Goal: Task Accomplishment & Management: Use online tool/utility

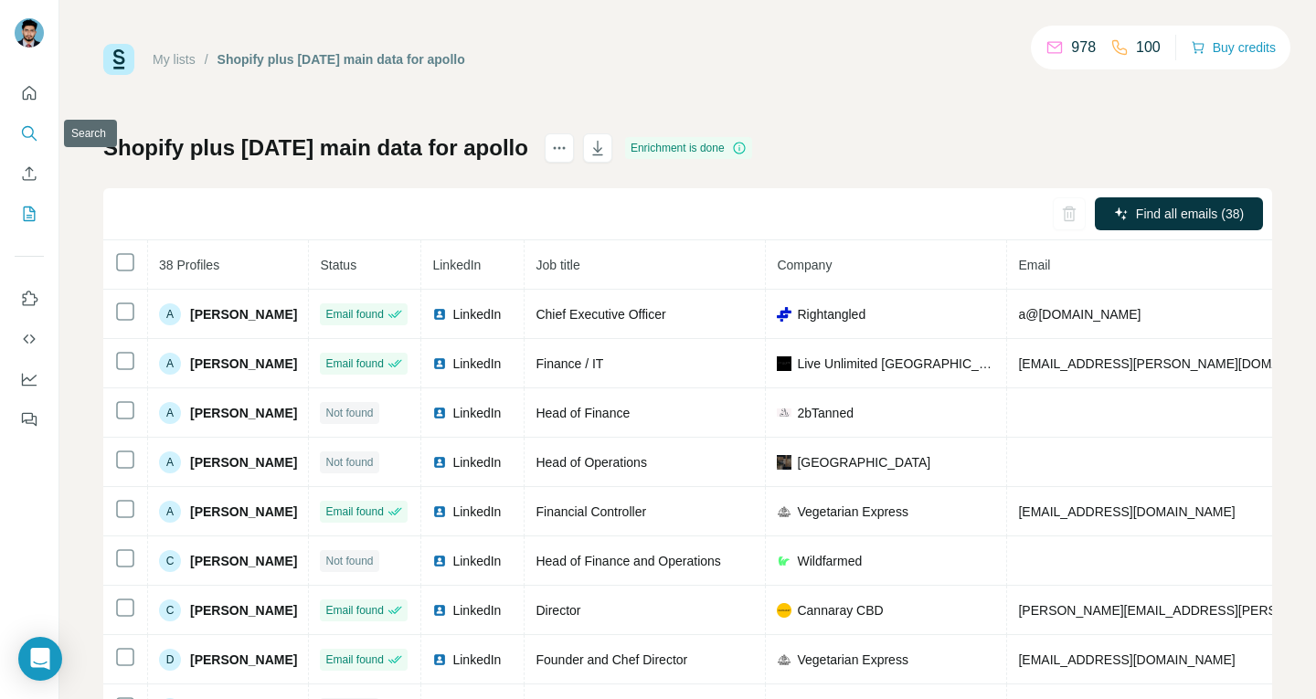
click at [28, 131] on icon "Search" at bounding box center [29, 133] width 18 height 18
click at [29, 128] on icon "Search" at bounding box center [29, 133] width 18 height 18
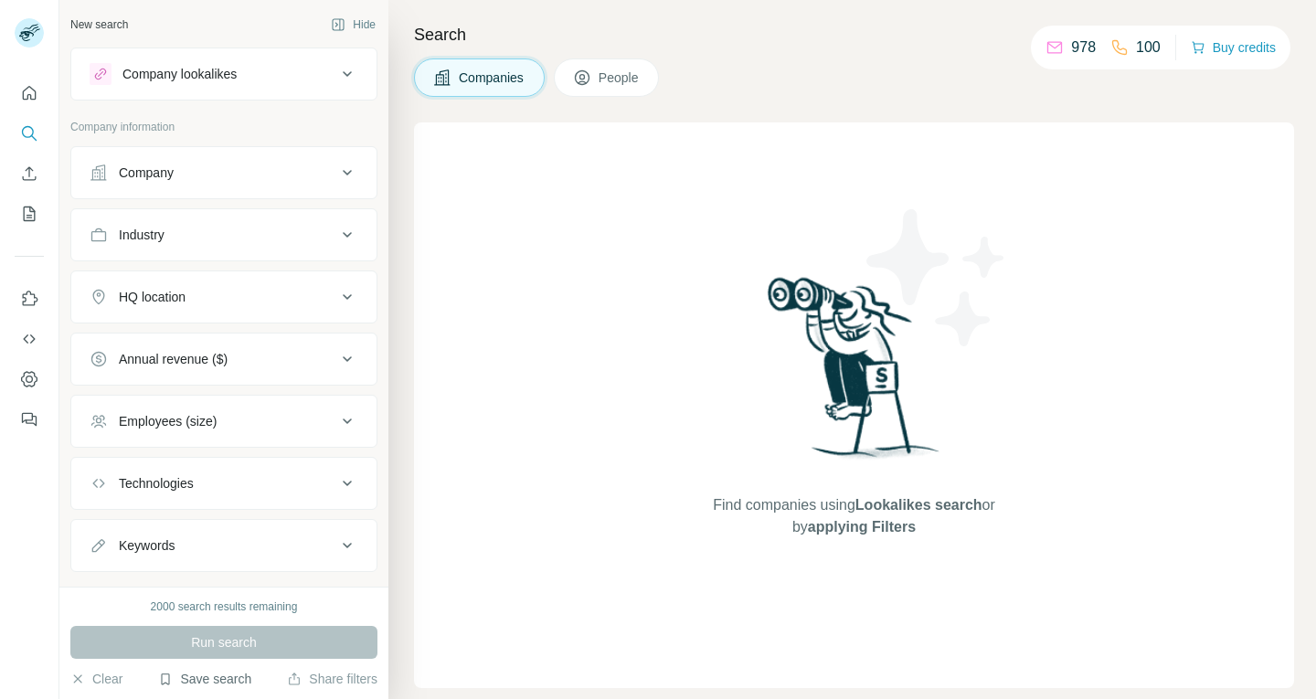
click at [220, 684] on button "Save search" at bounding box center [204, 679] width 93 height 18
click at [244, 616] on div "Save search" at bounding box center [256, 610] width 193 height 37
click at [223, 680] on button "Save search" at bounding box center [204, 679] width 93 height 18
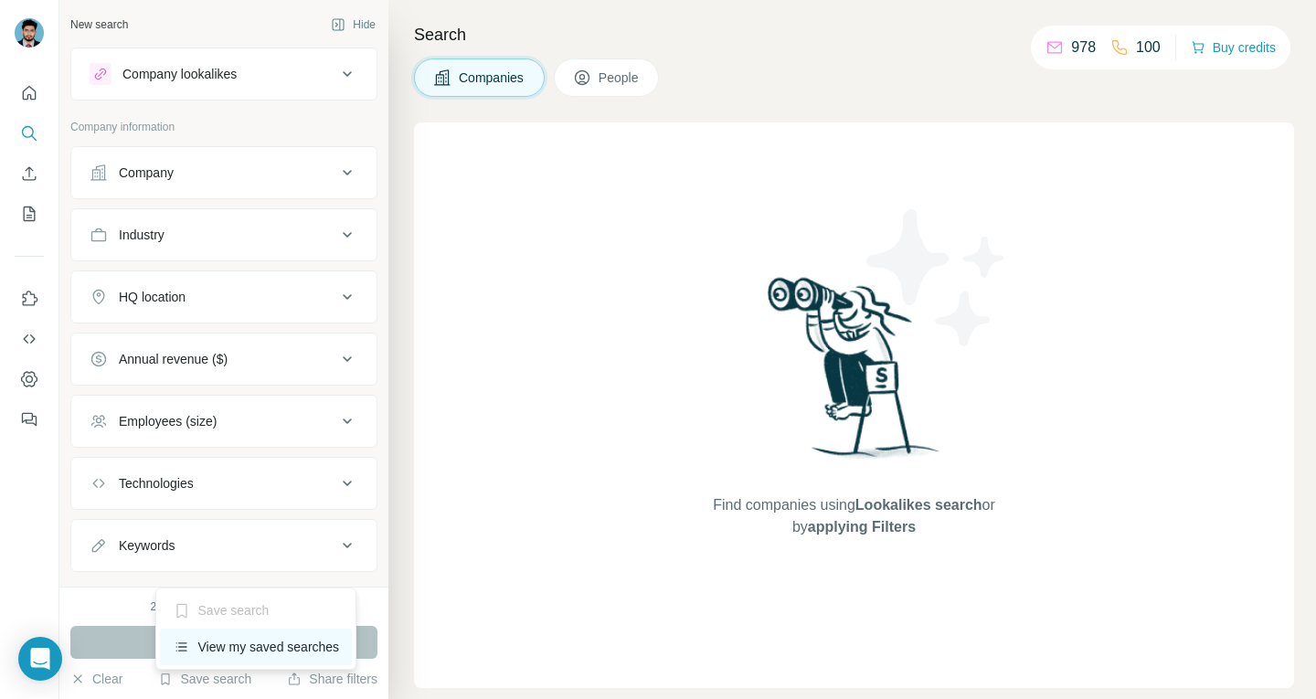
click at [238, 650] on div "View my saved searches" at bounding box center [256, 647] width 193 height 37
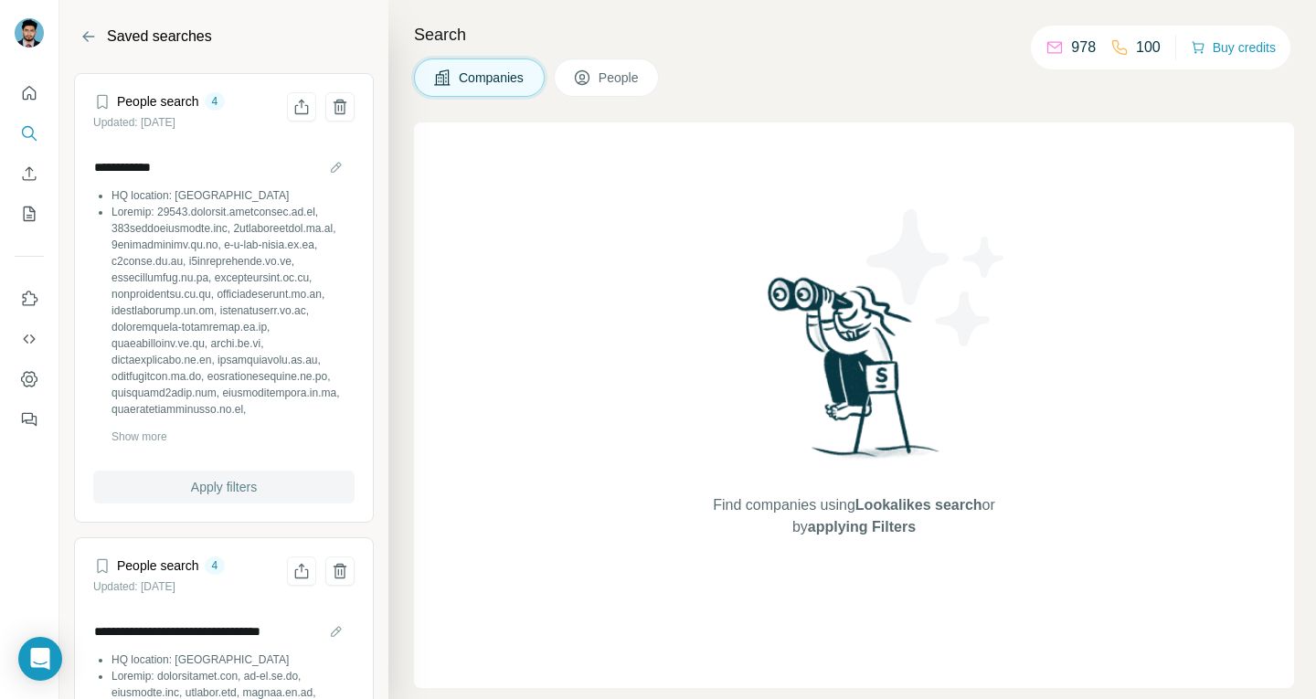
click at [232, 481] on span "Apply filters" at bounding box center [224, 487] width 66 height 18
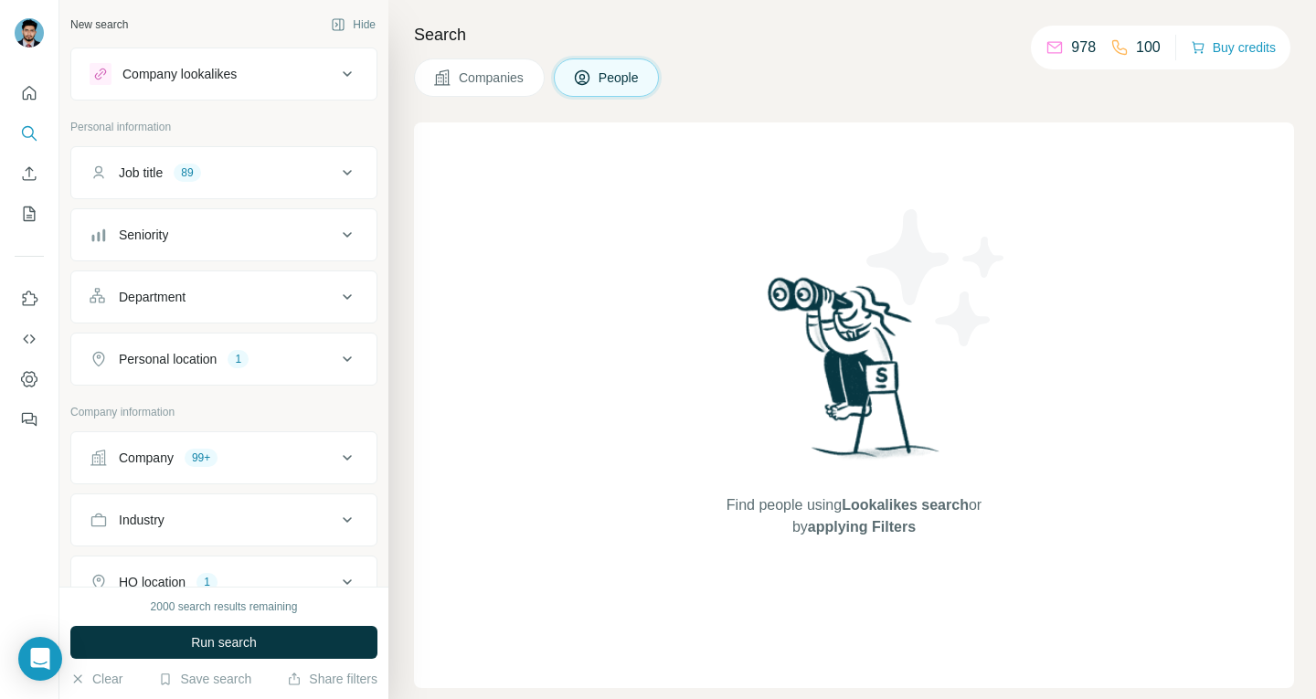
click at [343, 173] on icon at bounding box center [347, 172] width 9 height 5
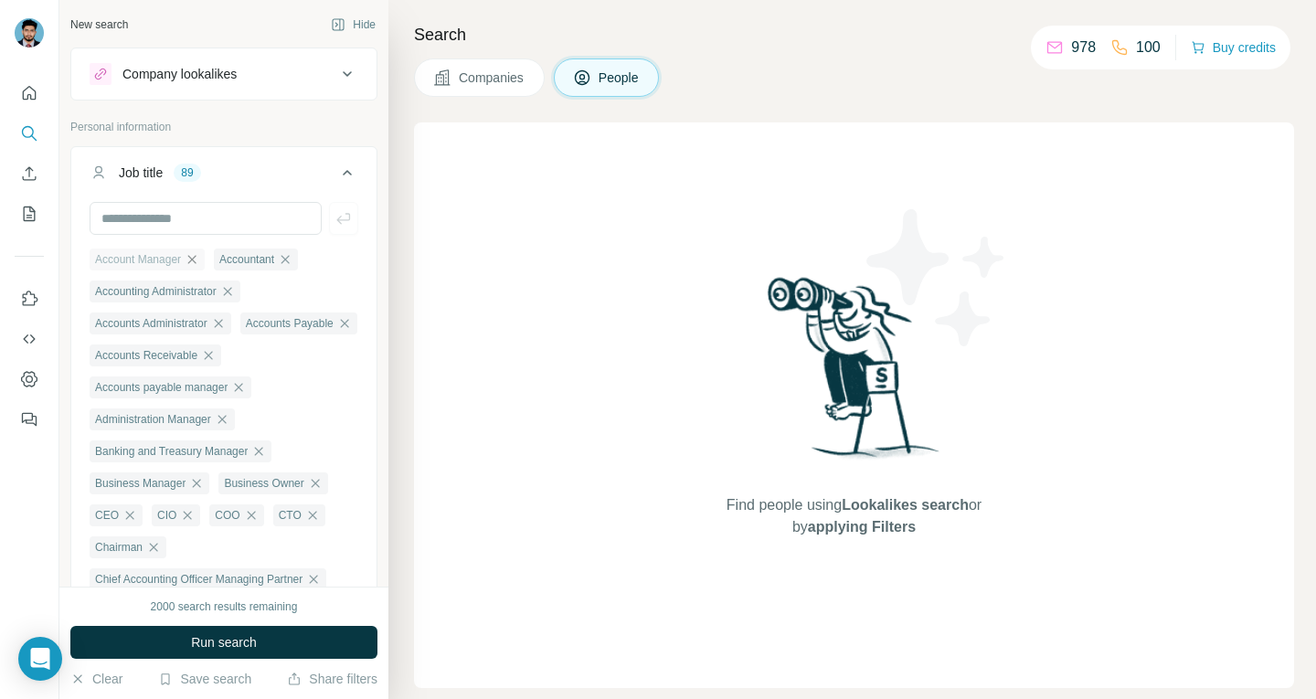
click at [196, 259] on icon "button" at bounding box center [192, 259] width 15 height 15
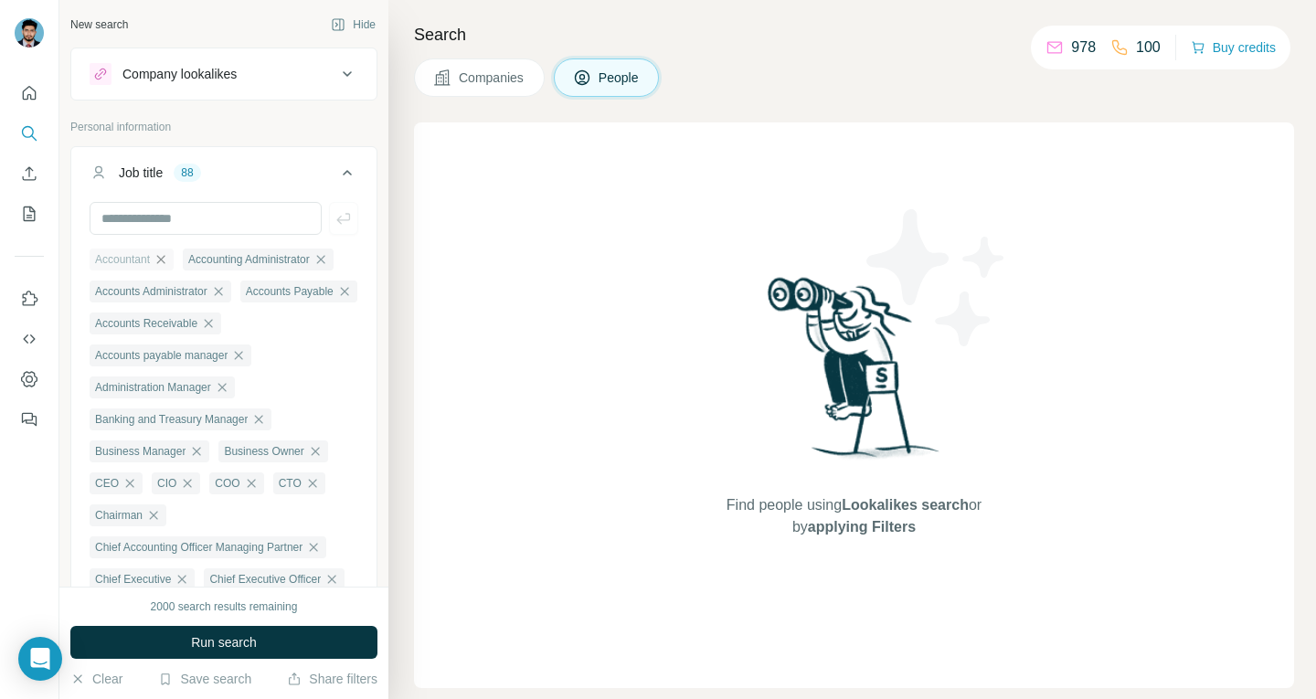
click at [168, 259] on icon "button" at bounding box center [160, 259] width 15 height 15
click at [231, 258] on icon "button" at bounding box center [227, 259] width 8 height 8
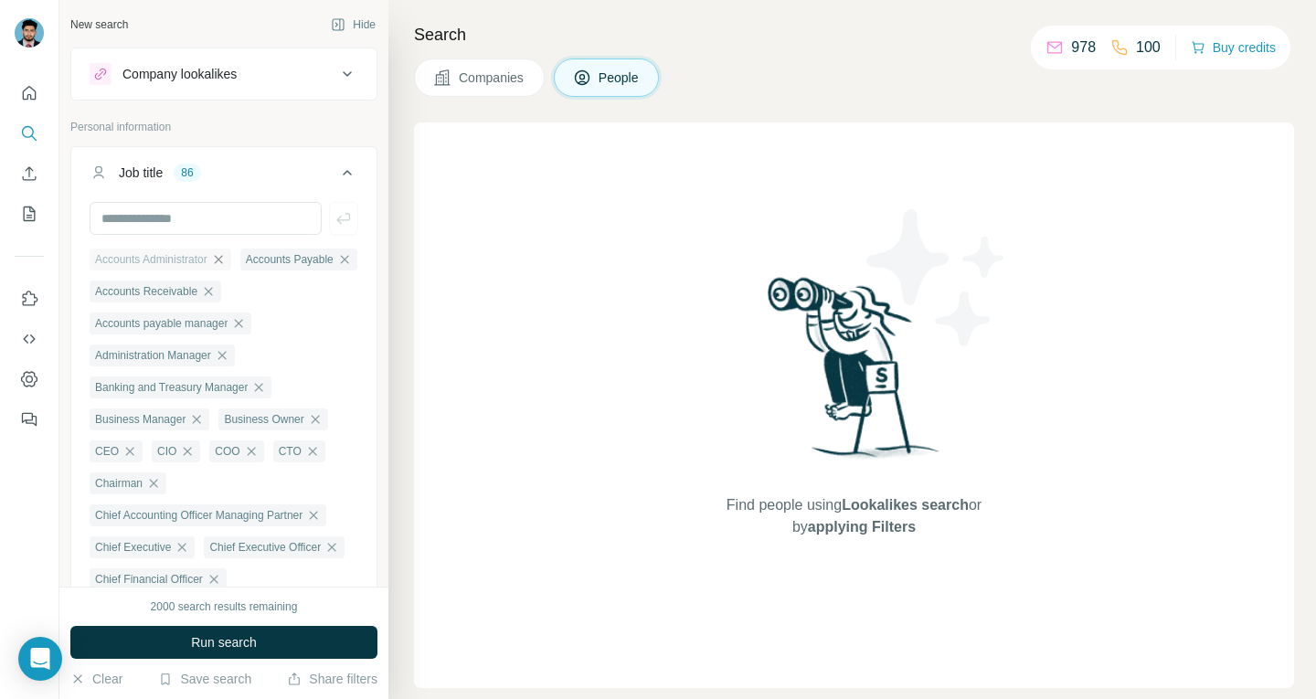
click at [222, 259] on icon "button" at bounding box center [218, 259] width 8 height 8
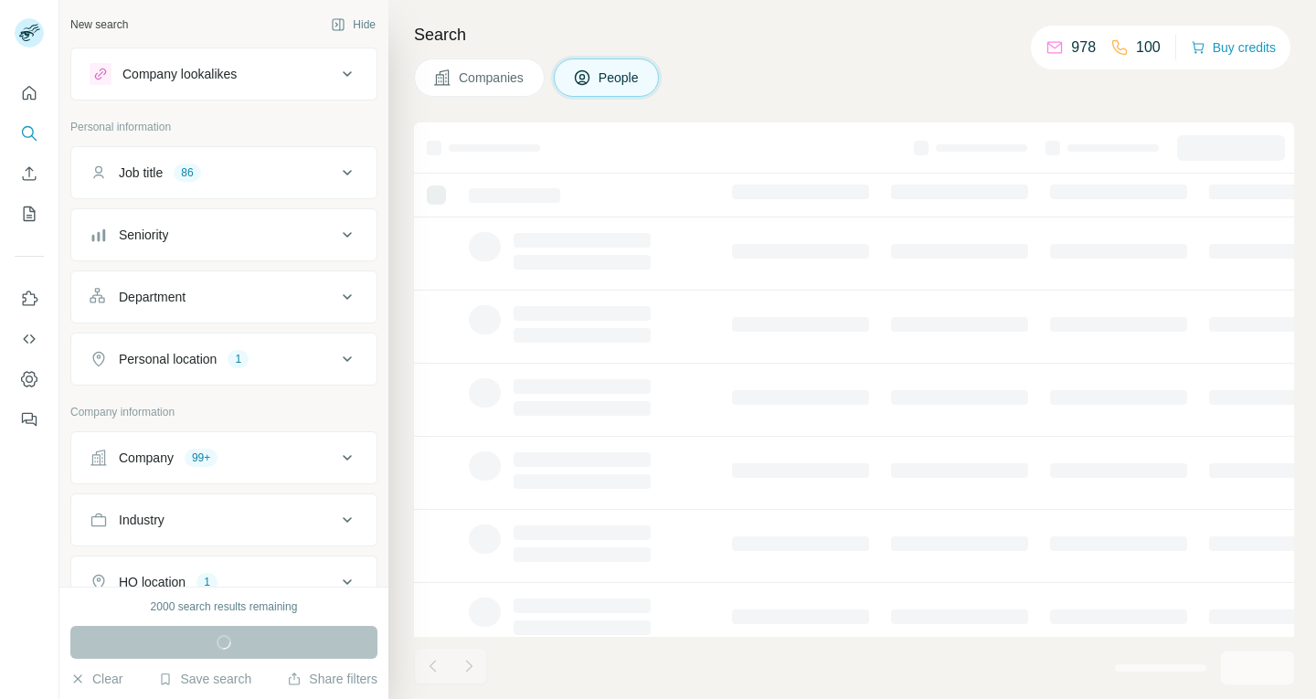
click at [336, 177] on icon at bounding box center [347, 173] width 22 height 22
click at [300, 170] on div "Job title 86" at bounding box center [213, 173] width 247 height 18
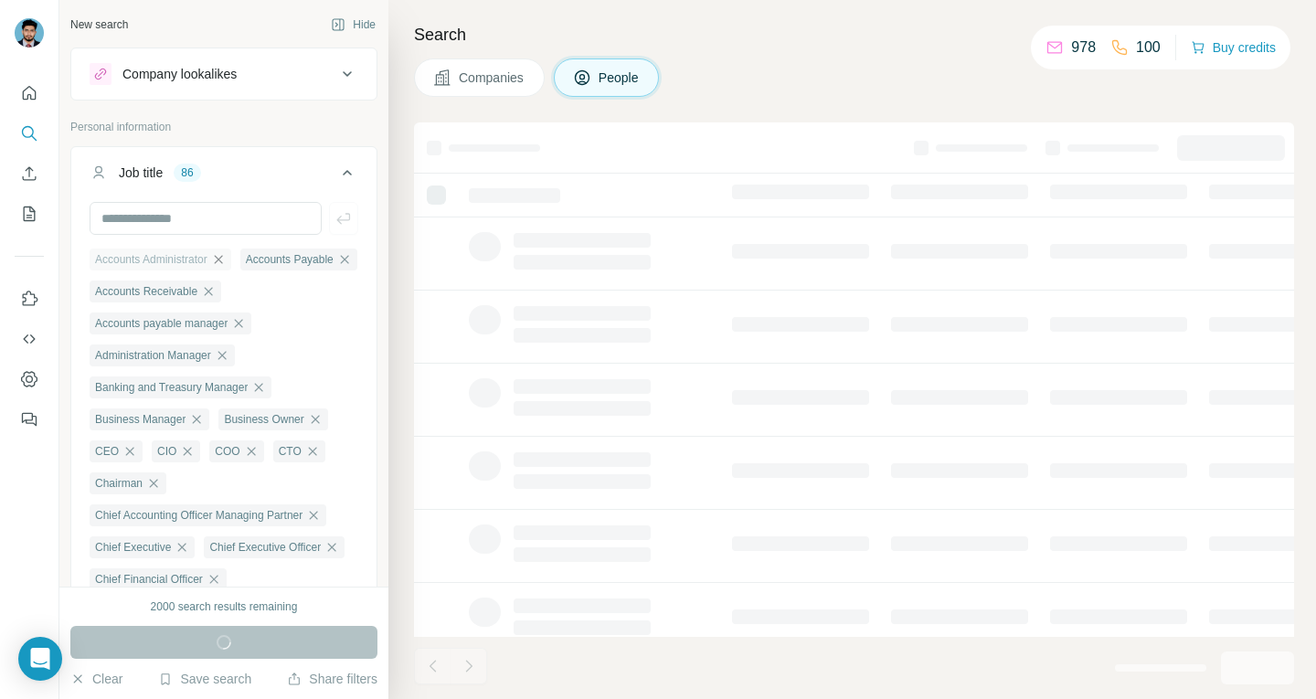
click at [226, 259] on icon "button" at bounding box center [218, 259] width 15 height 15
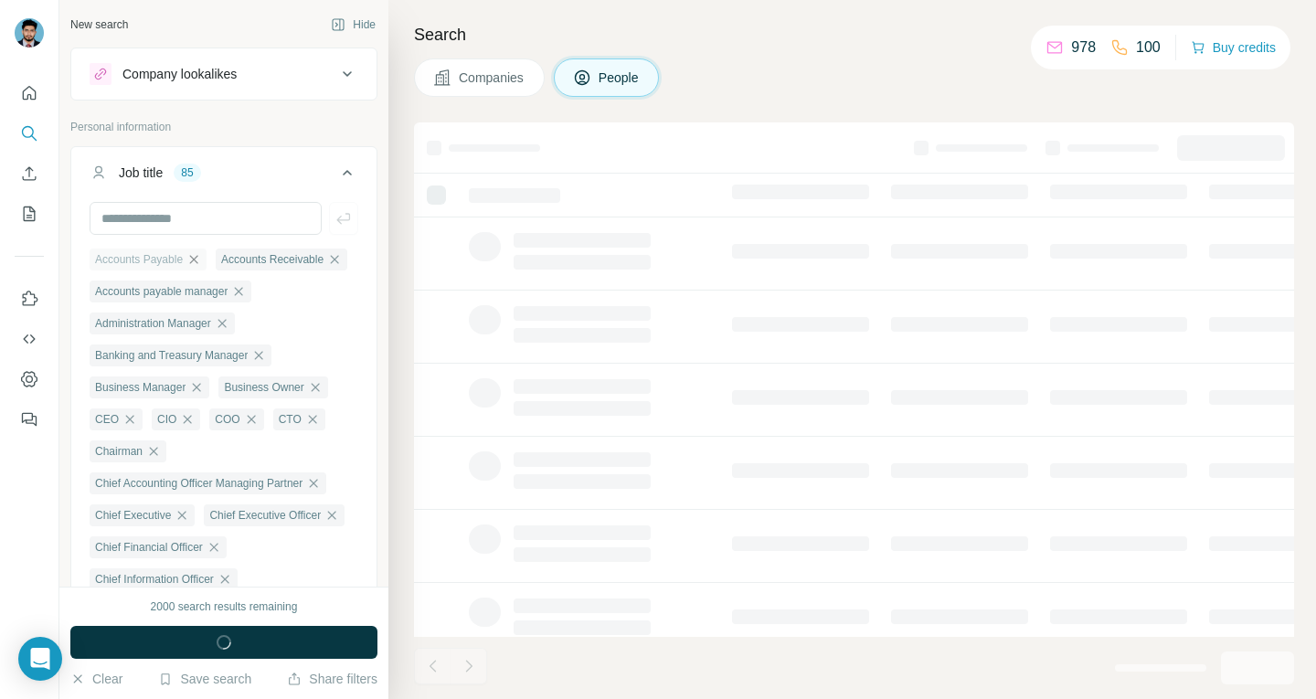
click at [199, 256] on icon "button" at bounding box center [193, 259] width 15 height 15
click at [209, 255] on icon "button" at bounding box center [208, 259] width 15 height 15
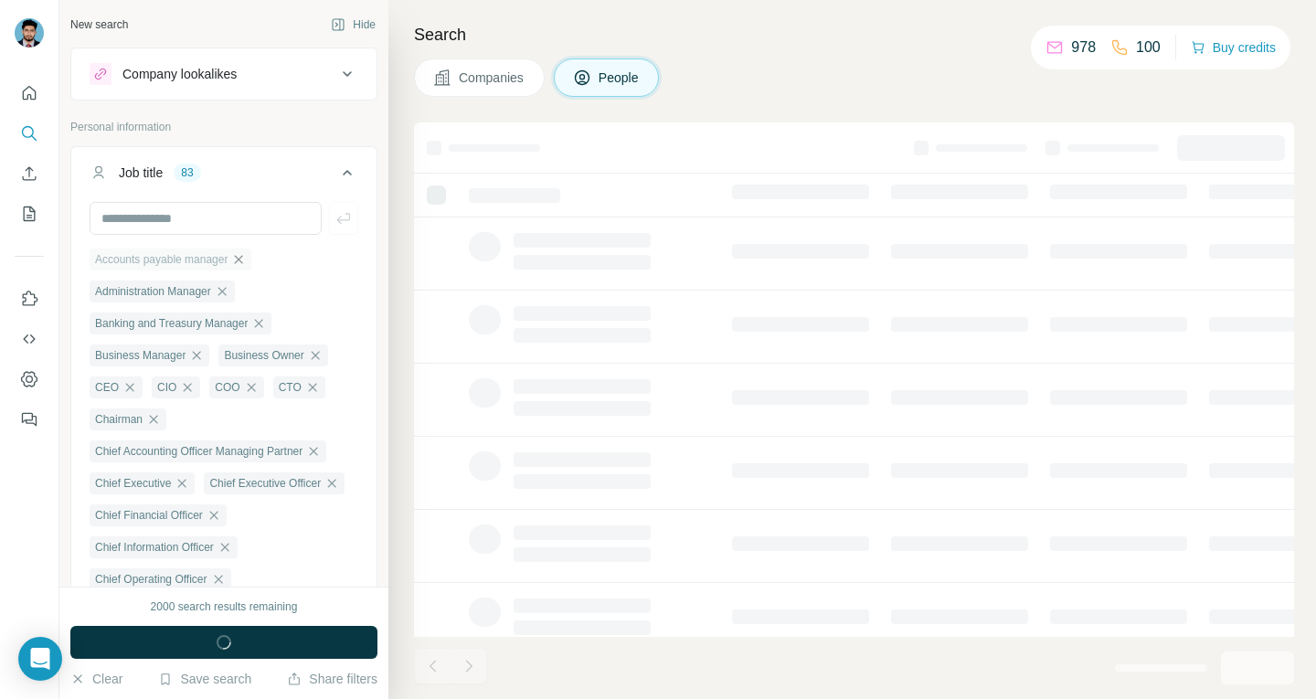
click at [246, 259] on icon "button" at bounding box center [238, 259] width 15 height 15
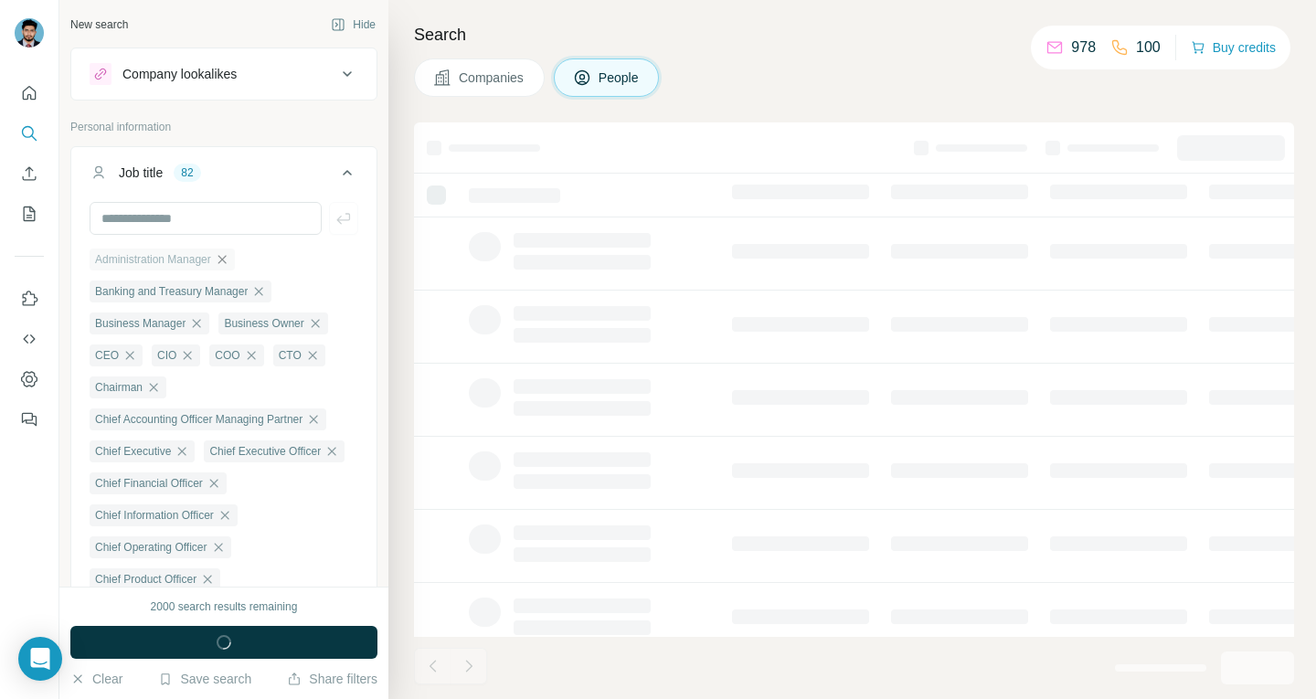
click at [229, 259] on icon "button" at bounding box center [222, 259] width 15 height 15
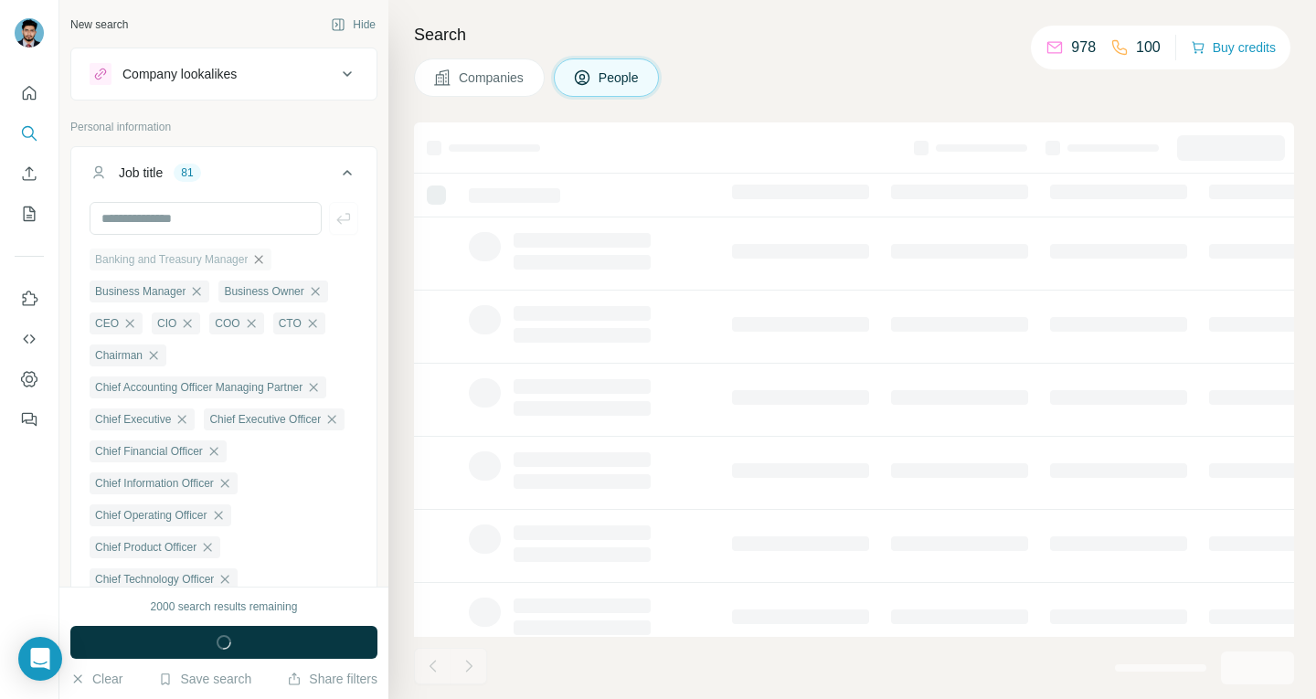
click at [263, 259] on icon "button" at bounding box center [258, 259] width 15 height 15
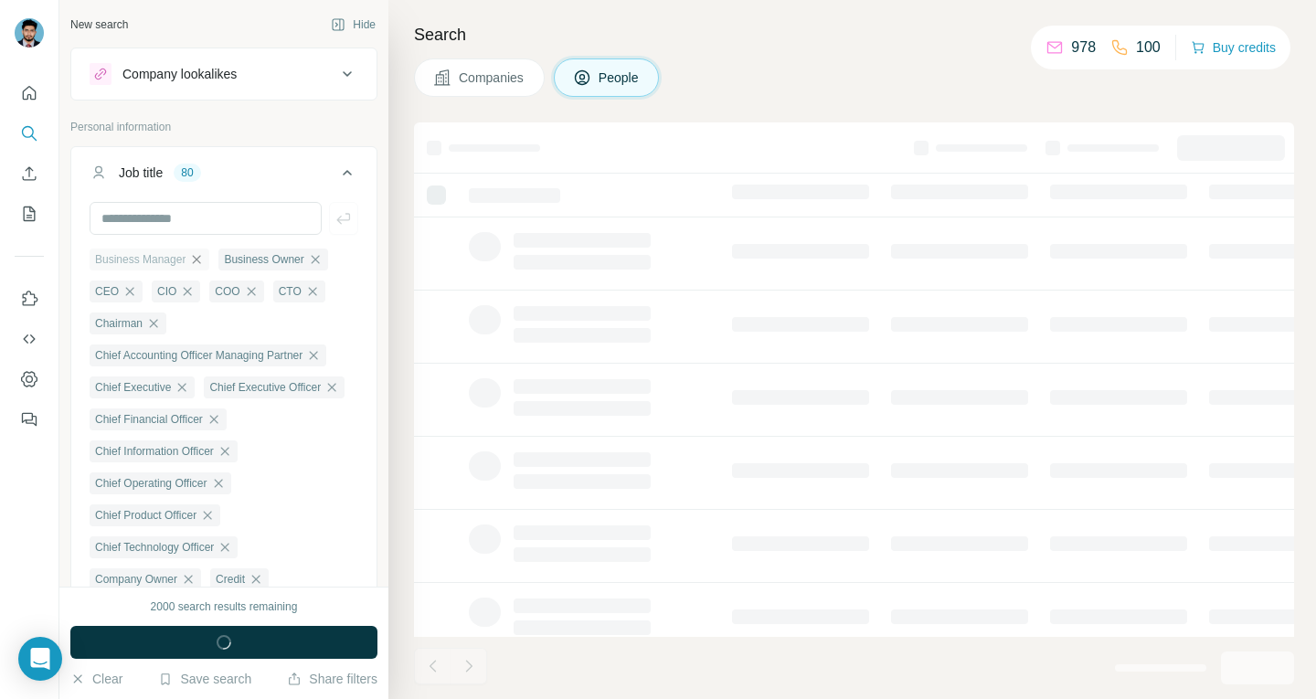
click at [199, 259] on icon "button" at bounding box center [196, 259] width 15 height 15
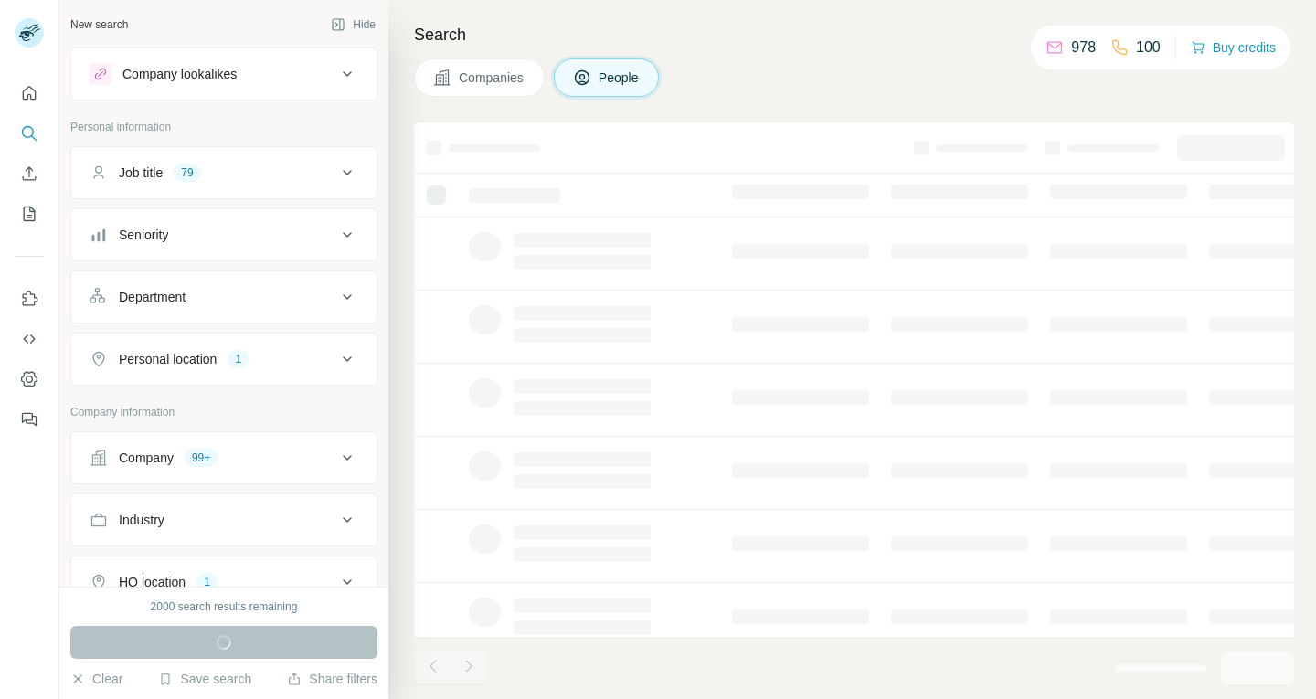
click at [236, 175] on div "Job title 79" at bounding box center [213, 173] width 247 height 18
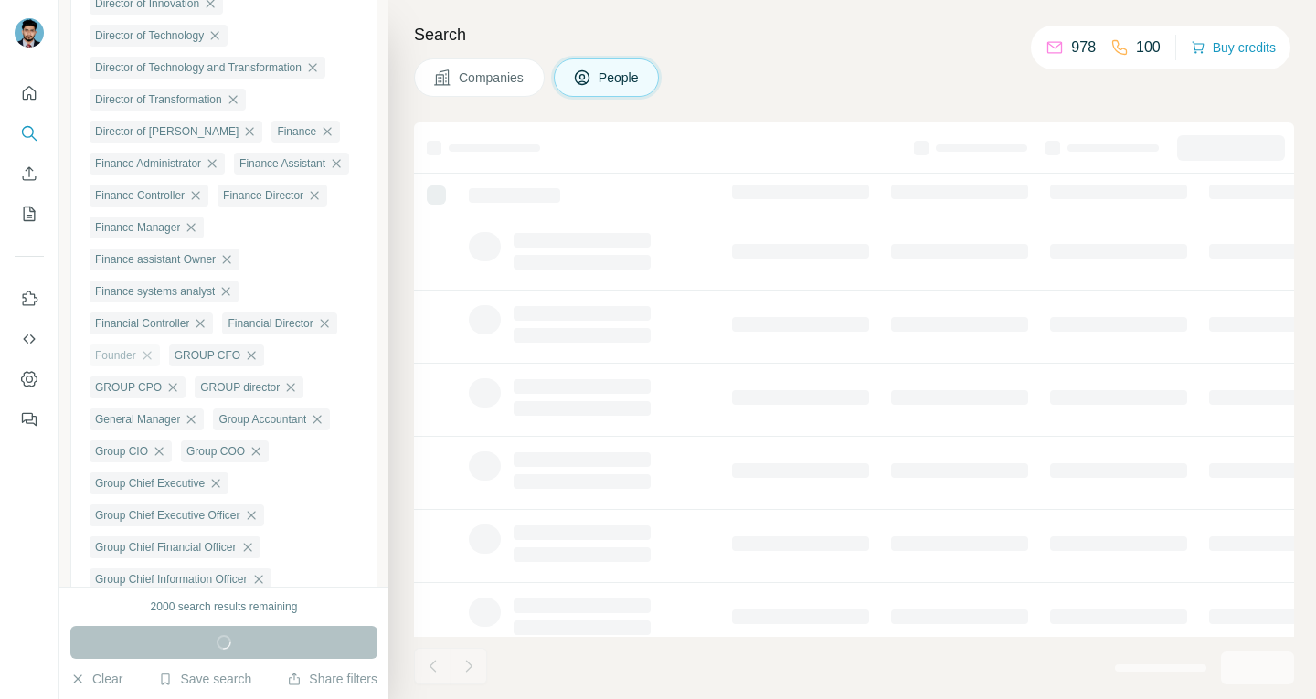
scroll to position [548, 0]
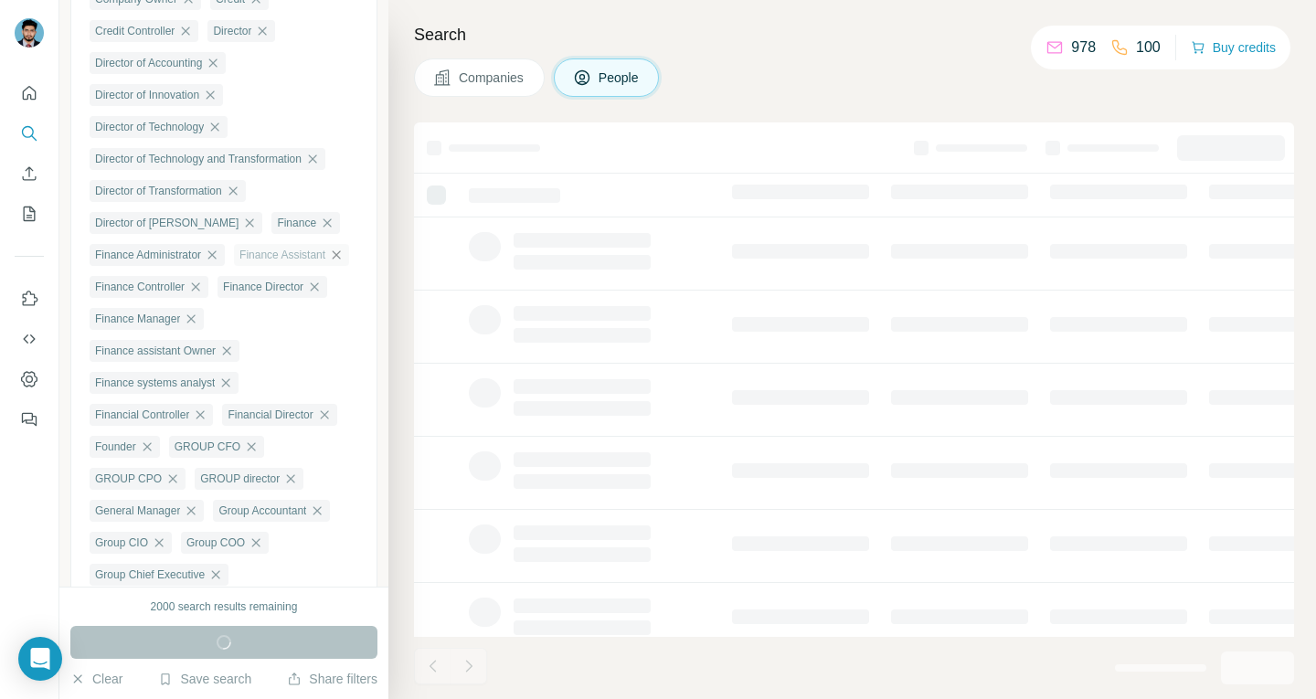
click at [329, 262] on icon "button" at bounding box center [336, 255] width 15 height 15
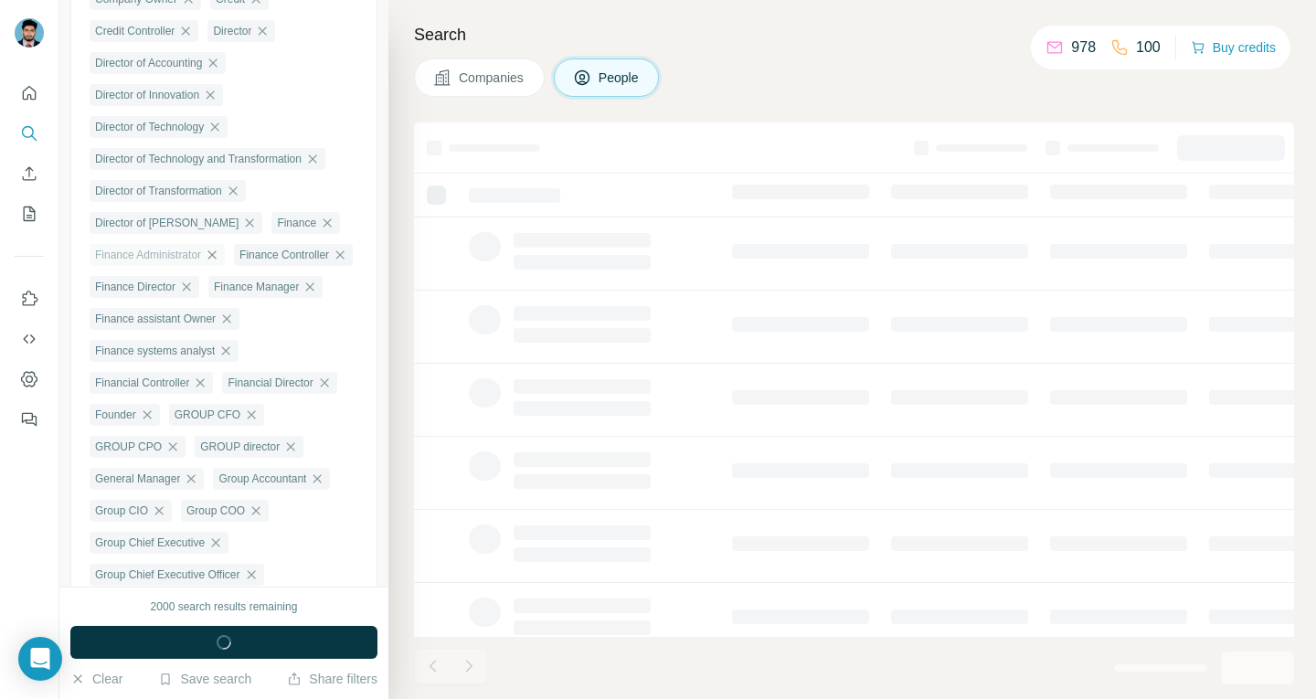
click at [217, 262] on icon "button" at bounding box center [212, 255] width 15 height 15
click at [320, 230] on icon "button" at bounding box center [327, 223] width 15 height 15
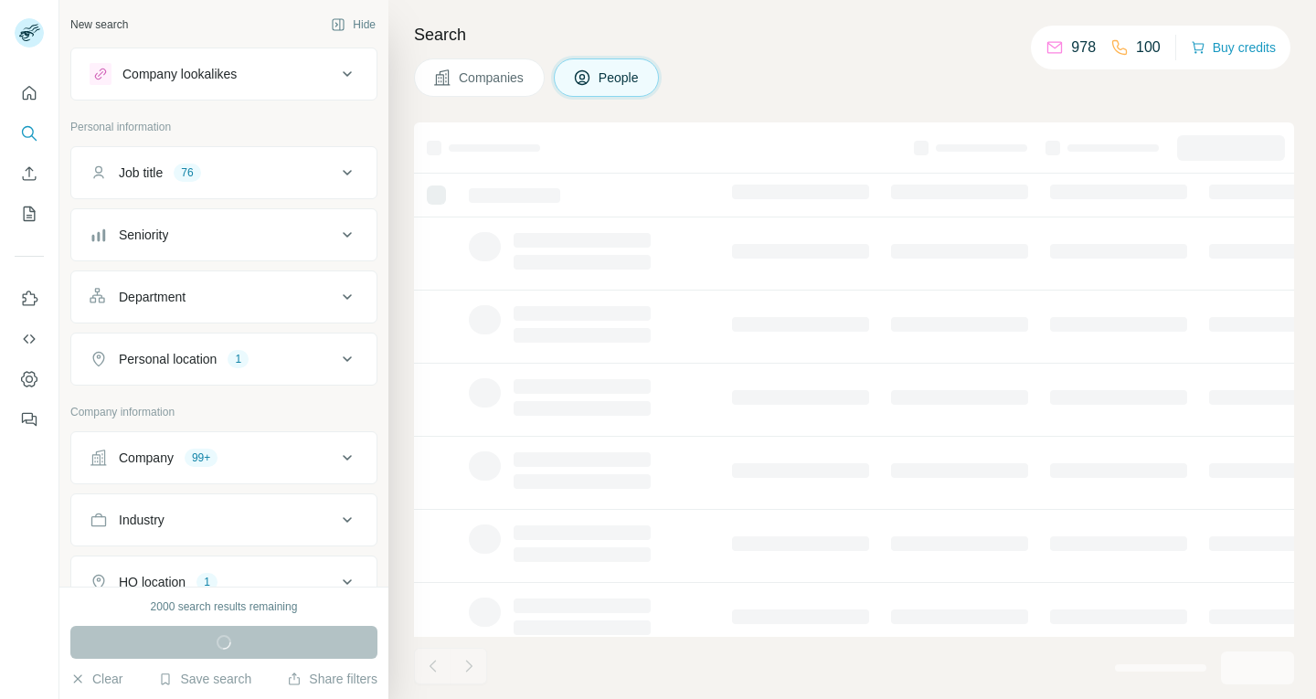
click at [223, 183] on button "Job title 76" at bounding box center [223, 173] width 305 height 44
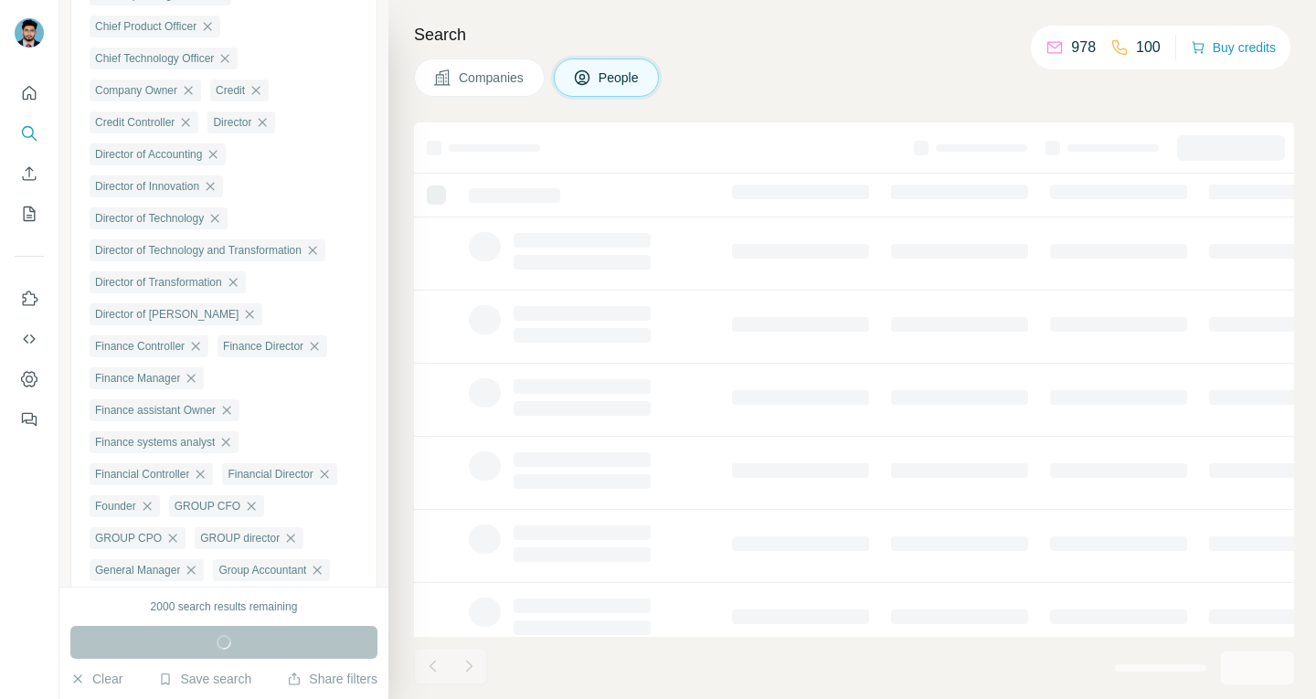
scroll to position [640, 0]
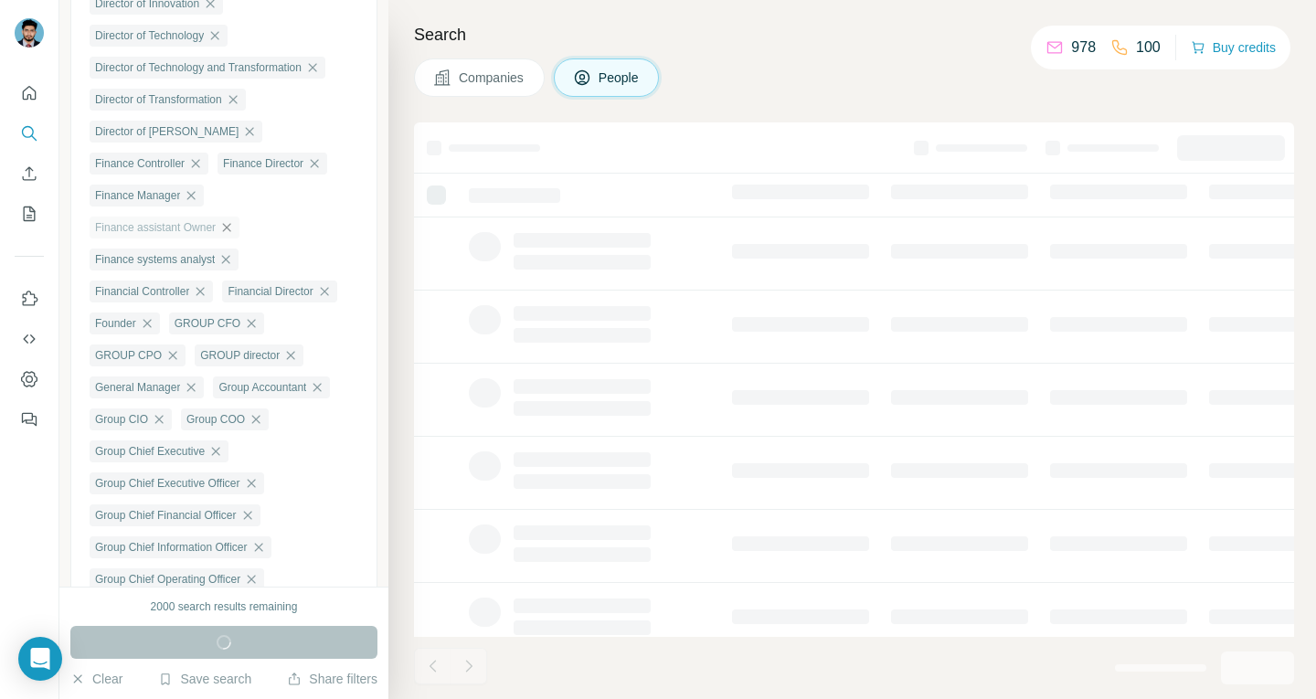
click at [227, 235] on icon "button" at bounding box center [226, 227] width 15 height 15
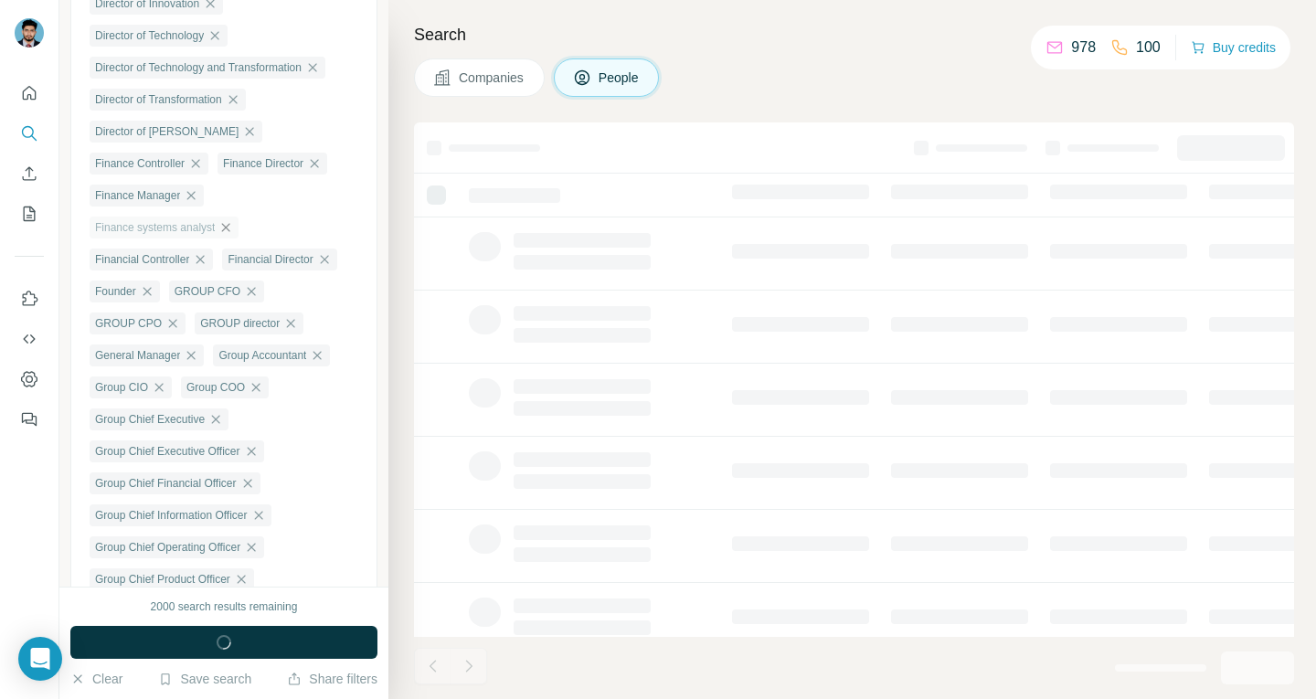
click at [231, 235] on icon "button" at bounding box center [225, 227] width 15 height 15
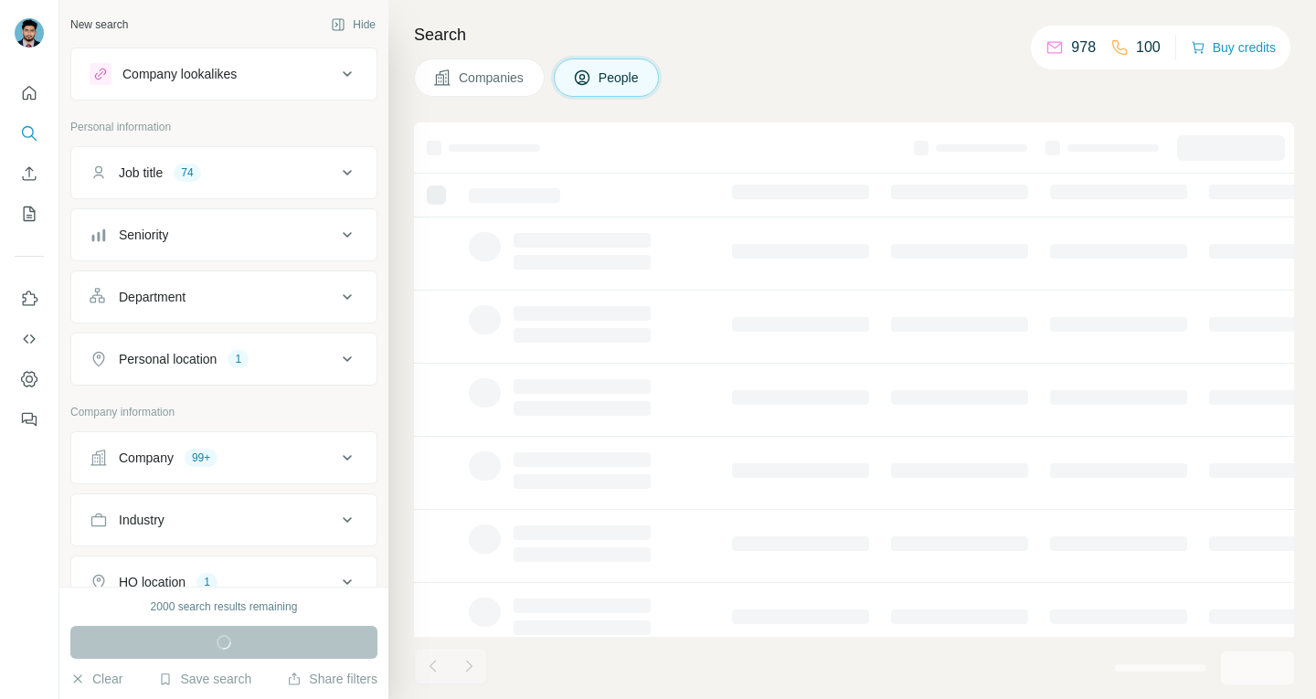
click at [237, 187] on button "Job title 74" at bounding box center [223, 173] width 305 height 44
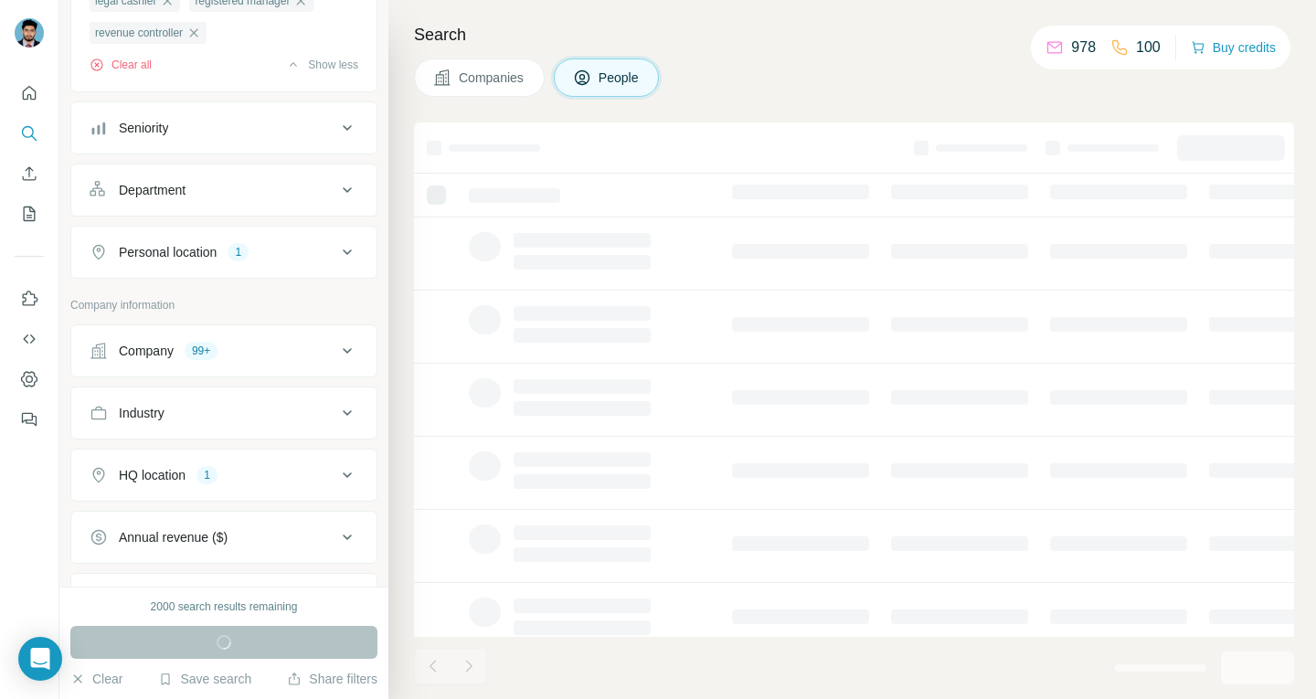
scroll to position [1423, 0]
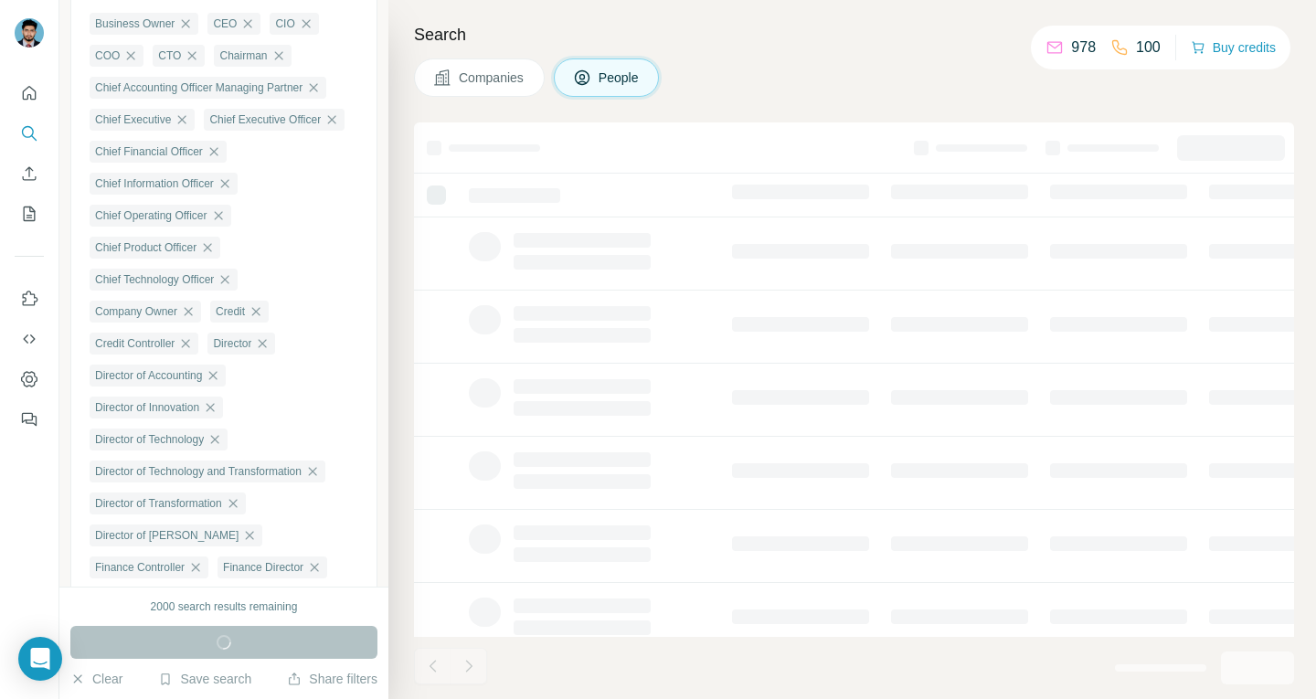
scroll to position [0, 0]
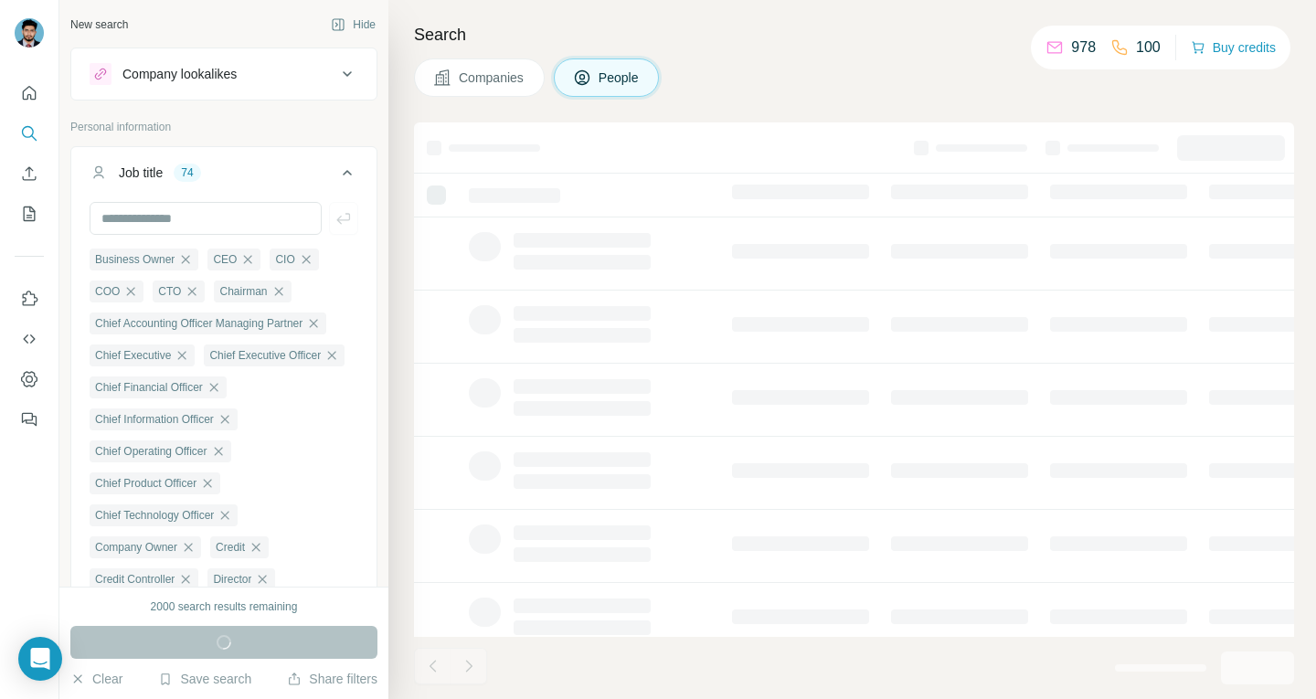
click at [169, 191] on button "Job title 74" at bounding box center [223, 176] width 305 height 51
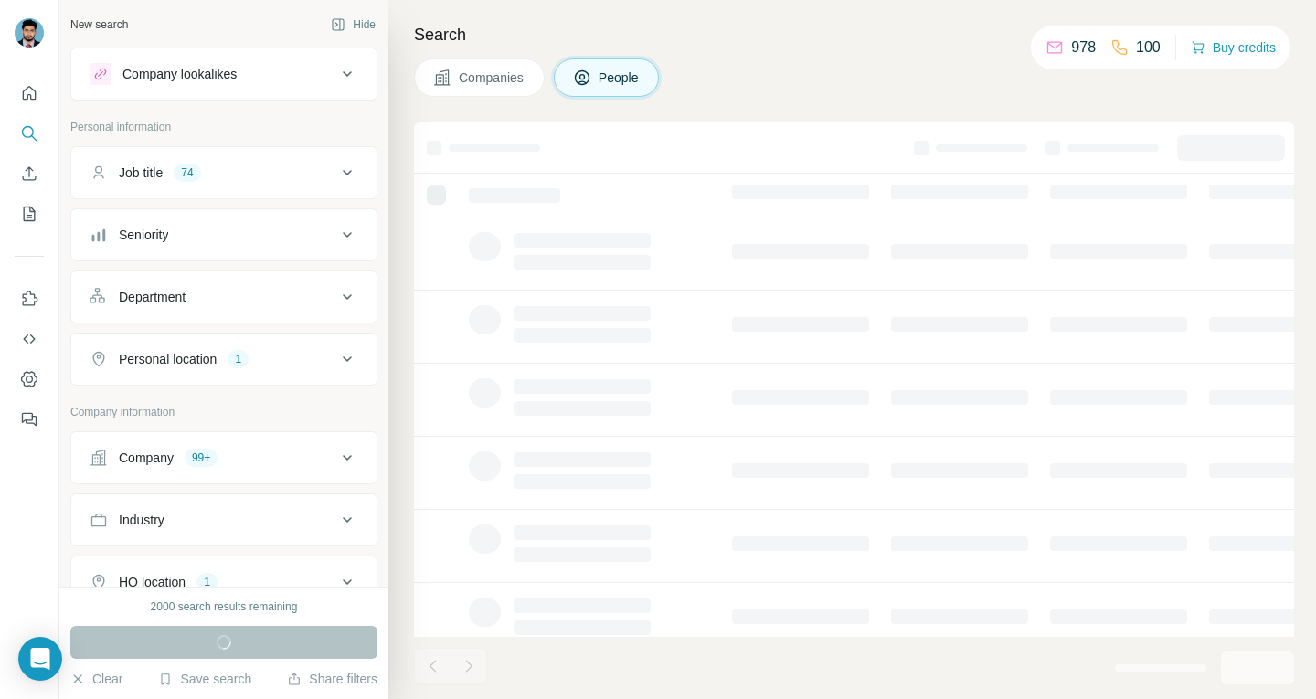
click at [227, 185] on button "Job title 74" at bounding box center [223, 173] width 305 height 44
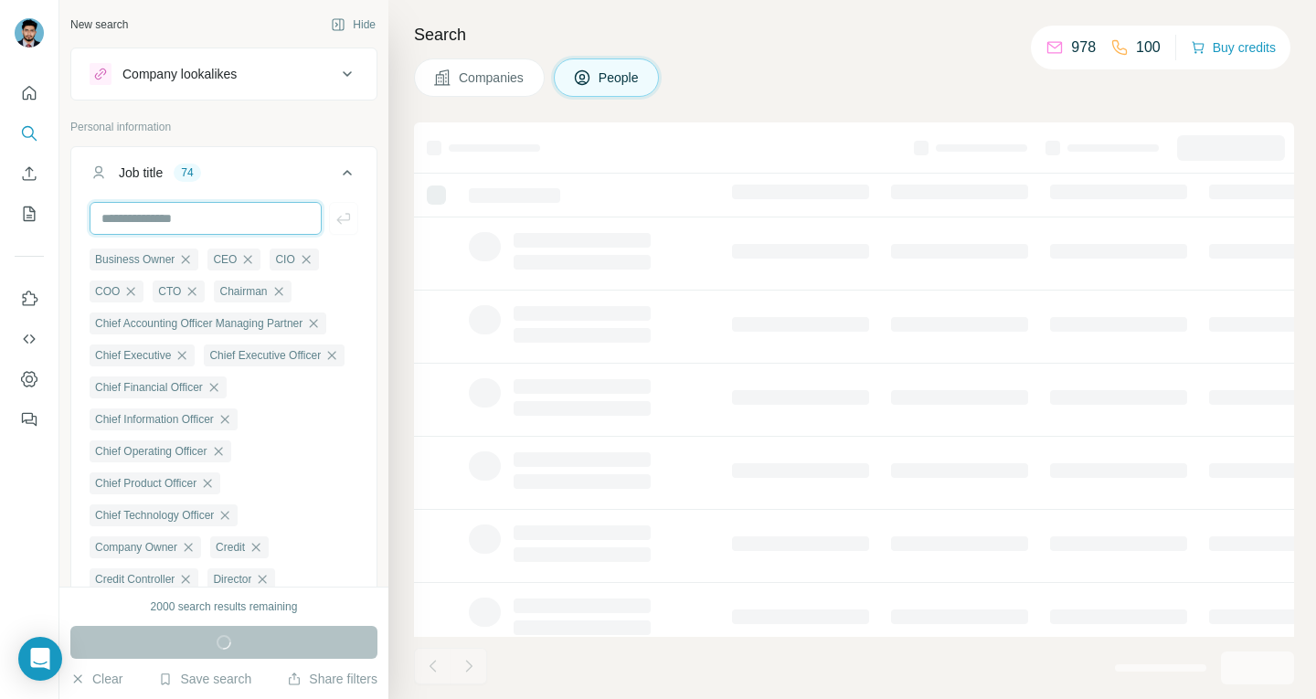
click at [190, 219] on input "text" at bounding box center [206, 218] width 232 height 33
paste input "**********"
type input "**********"
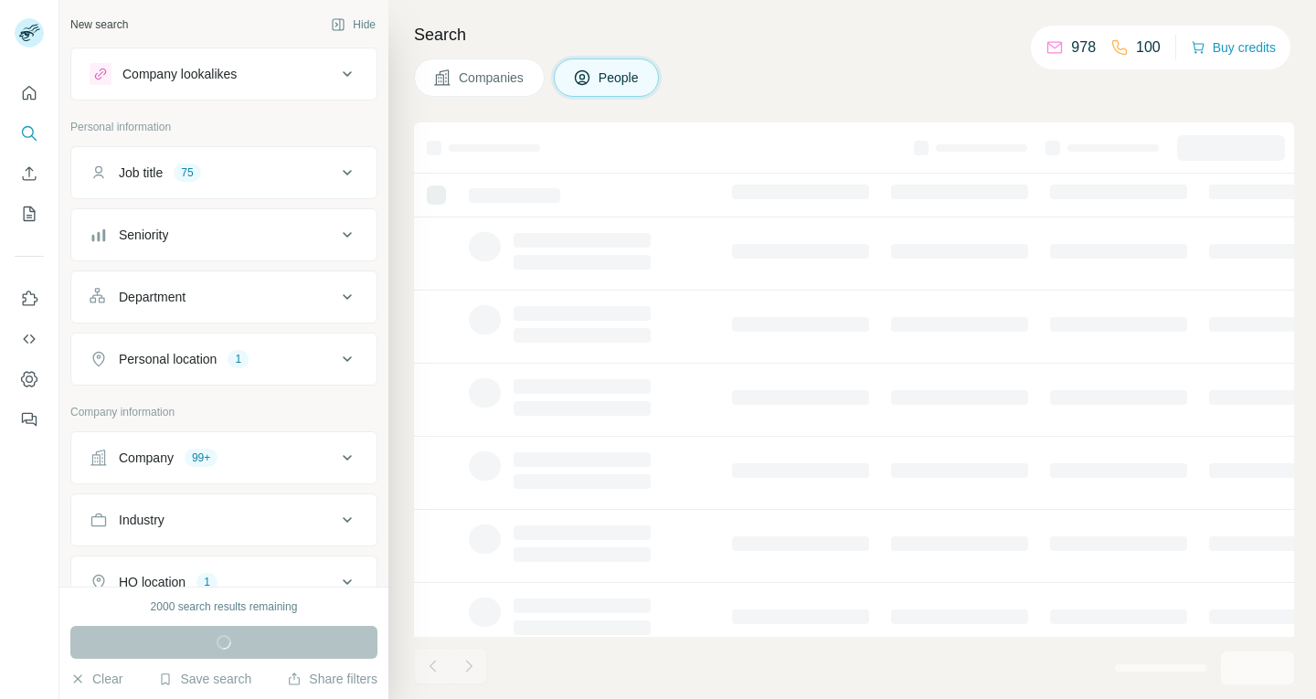
click at [261, 185] on button "Job title 75" at bounding box center [223, 173] width 305 height 44
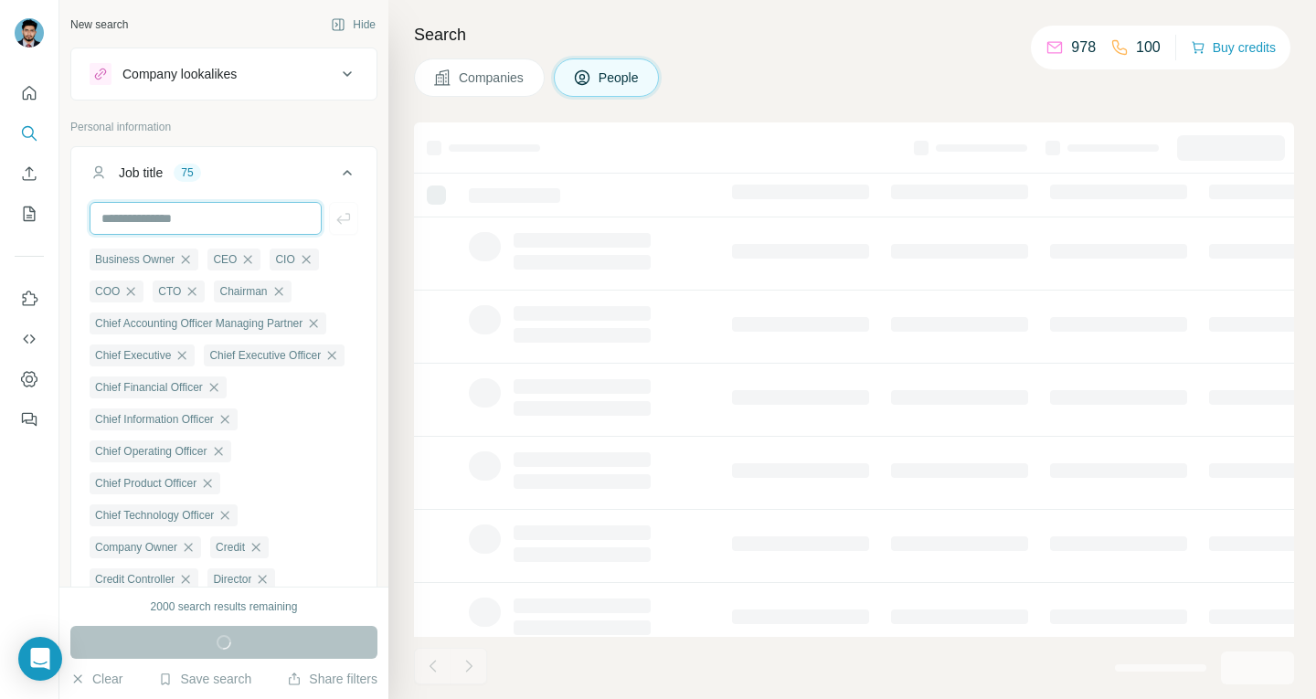
click at [196, 205] on input "text" at bounding box center [206, 218] width 232 height 33
paste input "**********"
type input "**********"
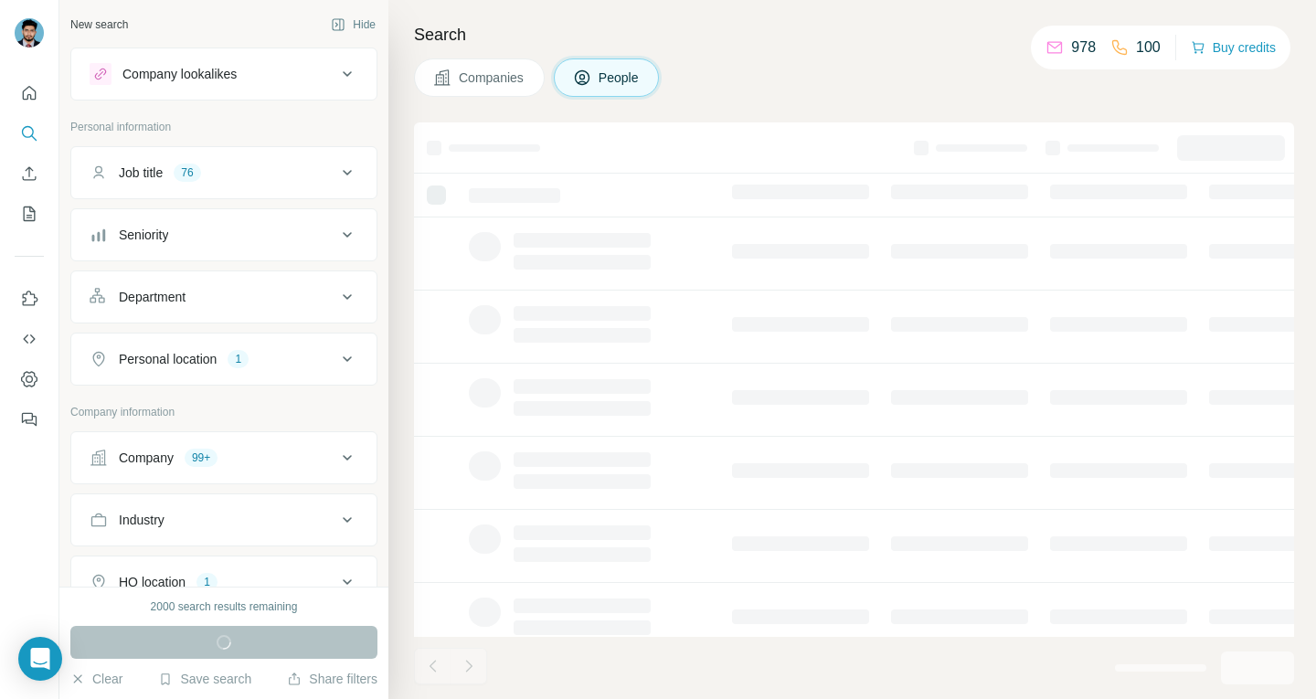
click at [229, 175] on div "Job title 76" at bounding box center [213, 173] width 247 height 18
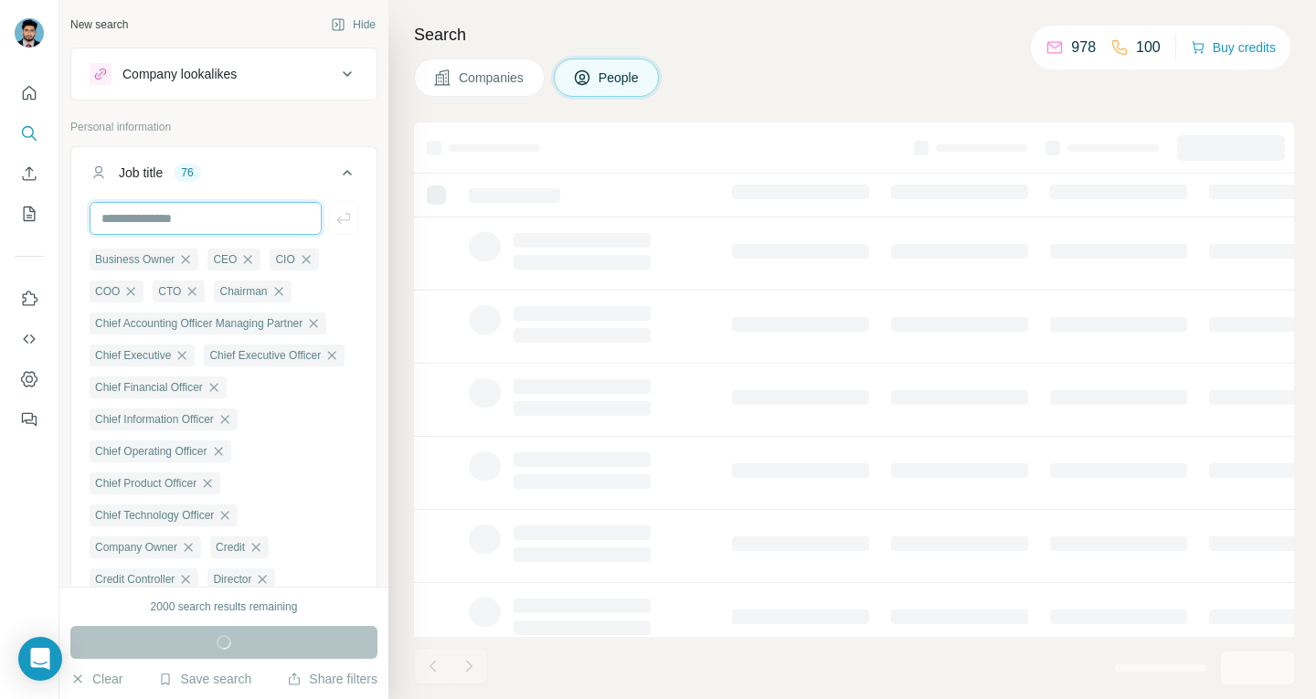
click at [206, 227] on input "text" at bounding box center [206, 218] width 232 height 33
paste input "**********"
type input "**********"
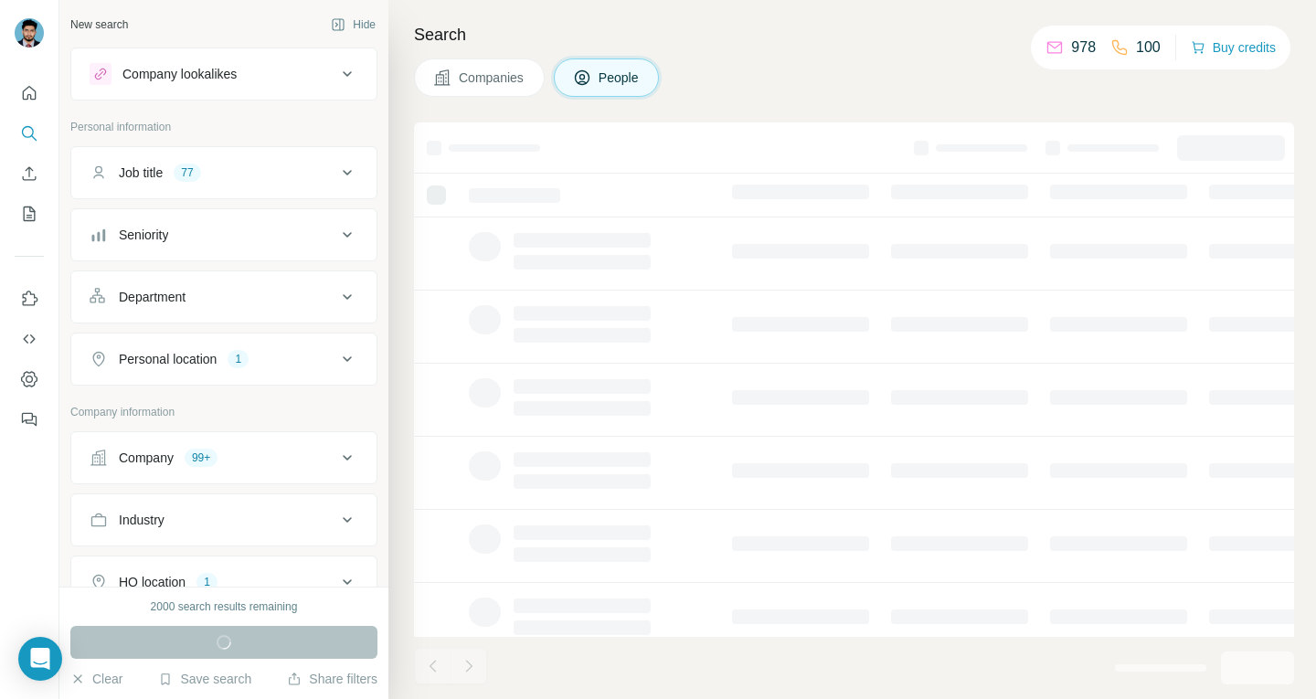
click at [211, 184] on button "Job title 77" at bounding box center [223, 173] width 305 height 44
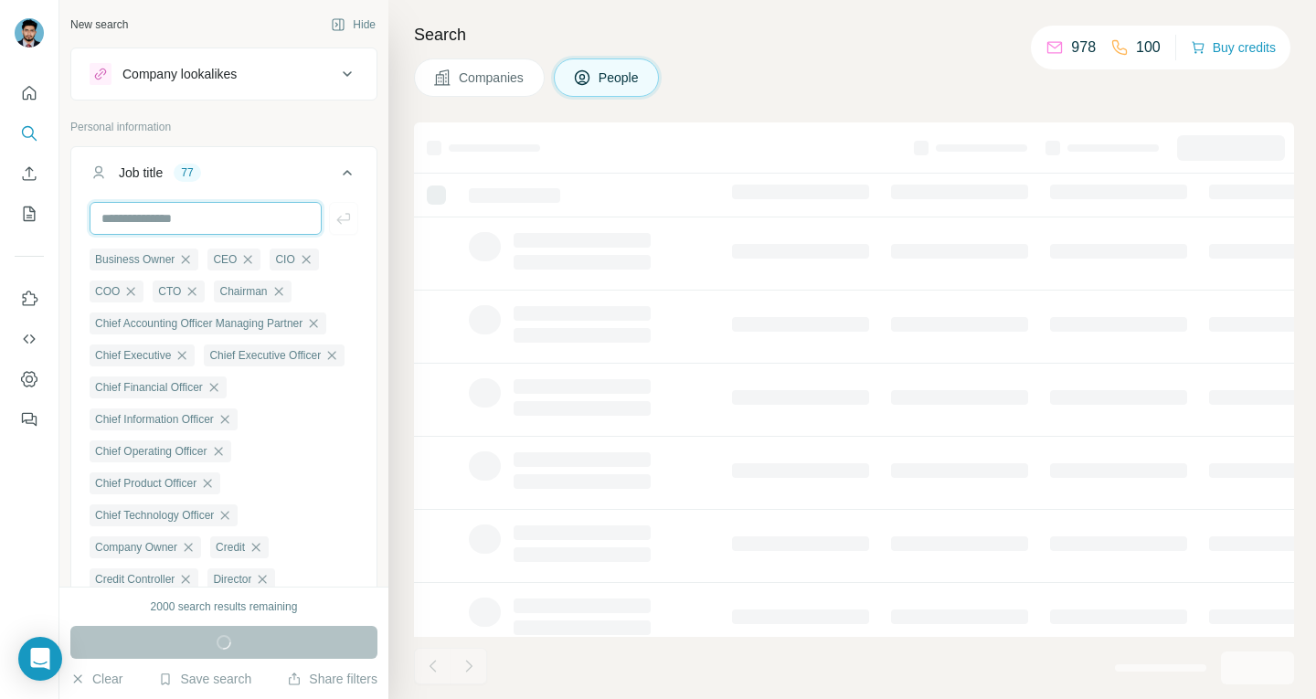
click at [195, 208] on input "text" at bounding box center [206, 218] width 232 height 33
paste input "**********"
type input "**********"
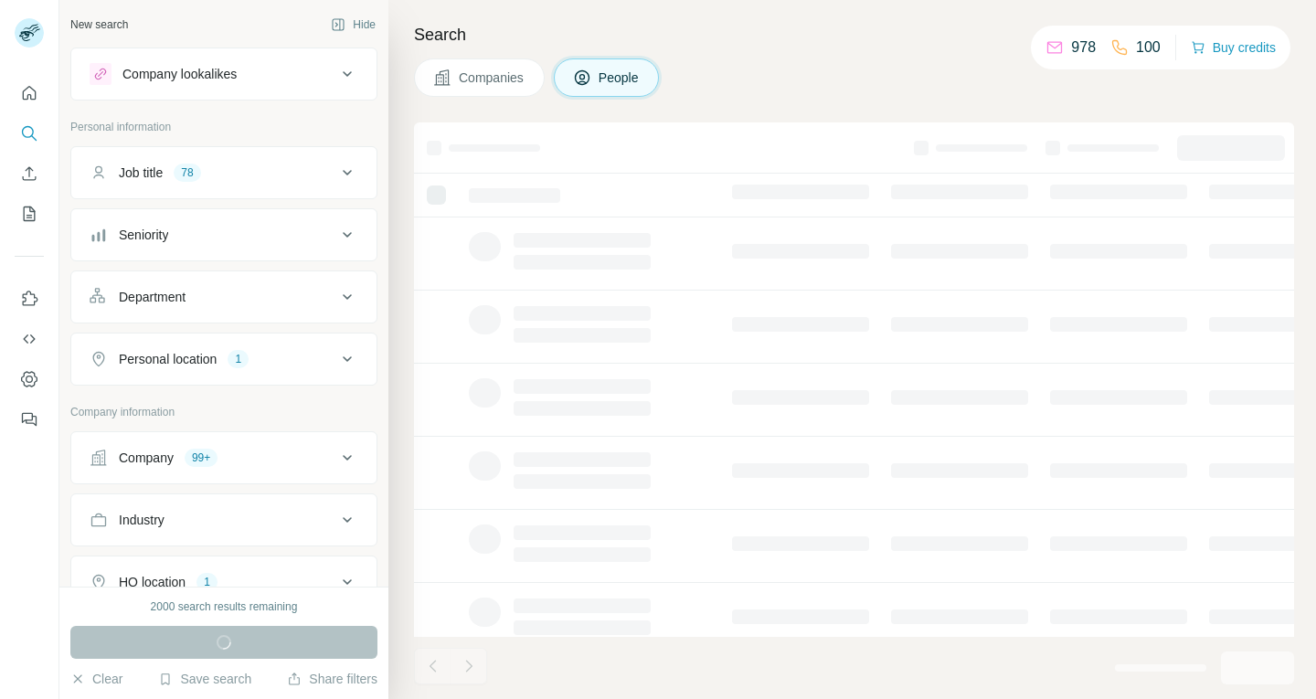
click at [278, 175] on div "Job title 78" at bounding box center [213, 173] width 247 height 18
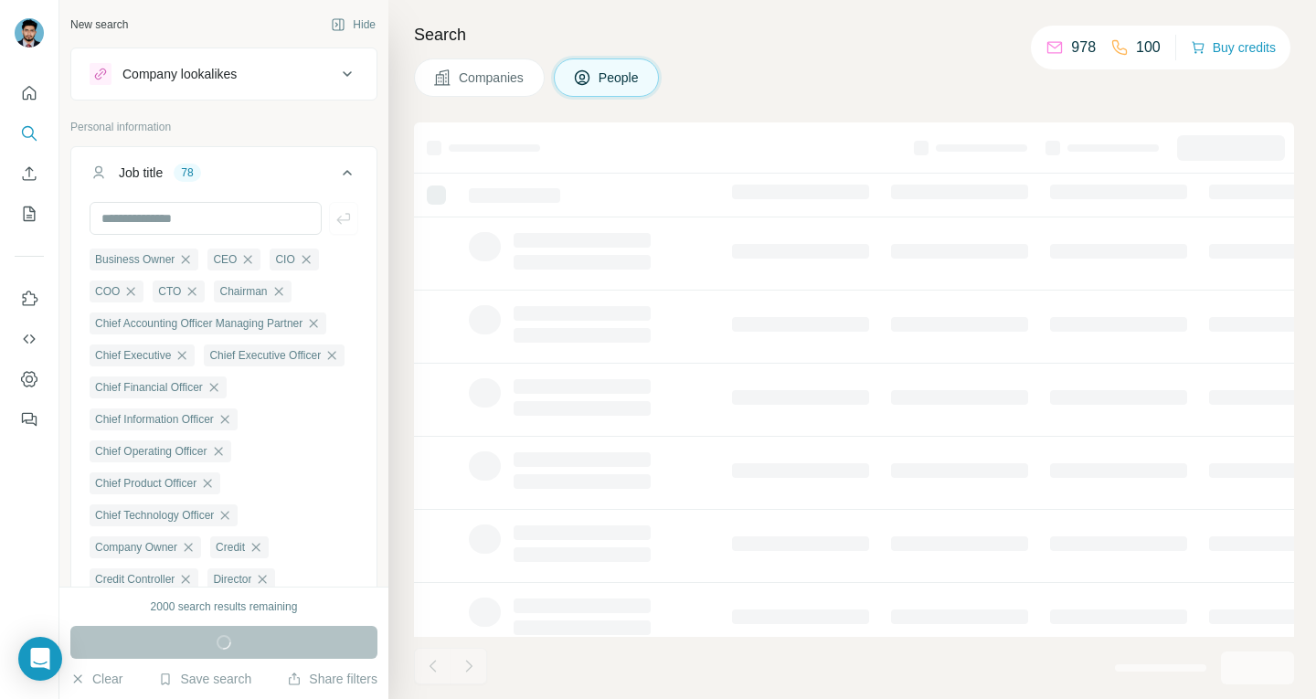
click at [208, 193] on button "Job title 78" at bounding box center [223, 176] width 305 height 51
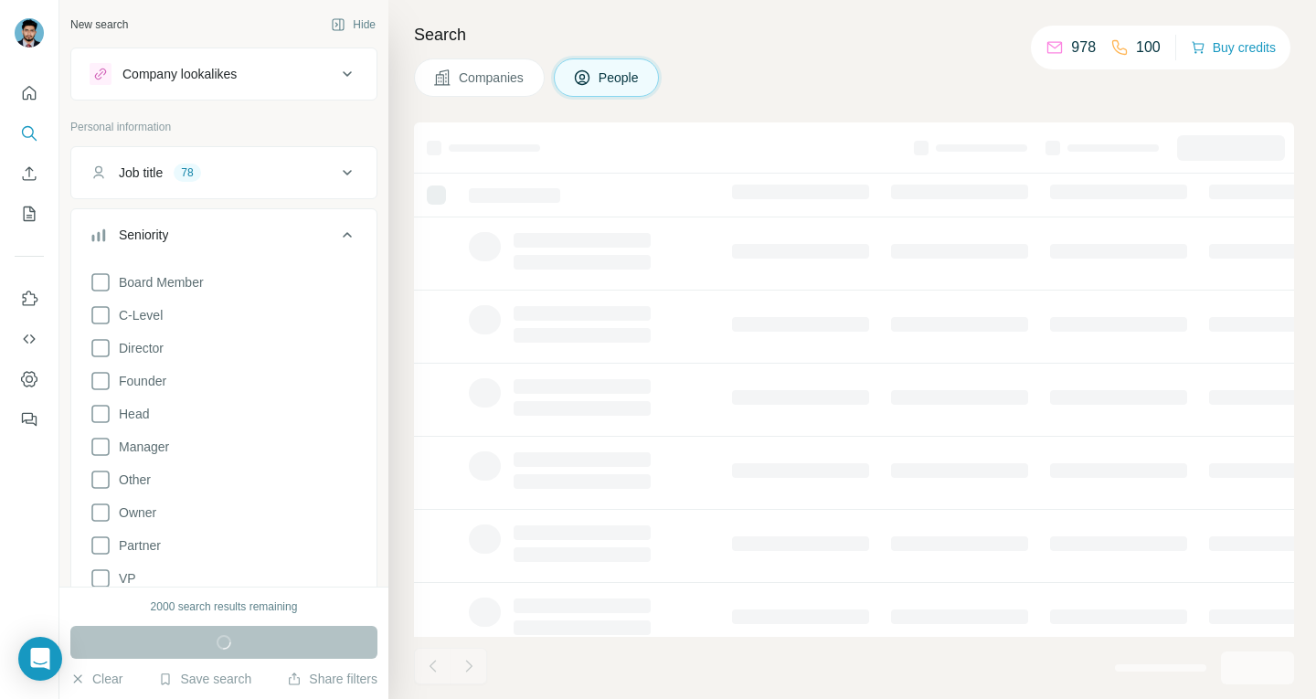
click at [210, 176] on div "Job title 78" at bounding box center [213, 173] width 247 height 18
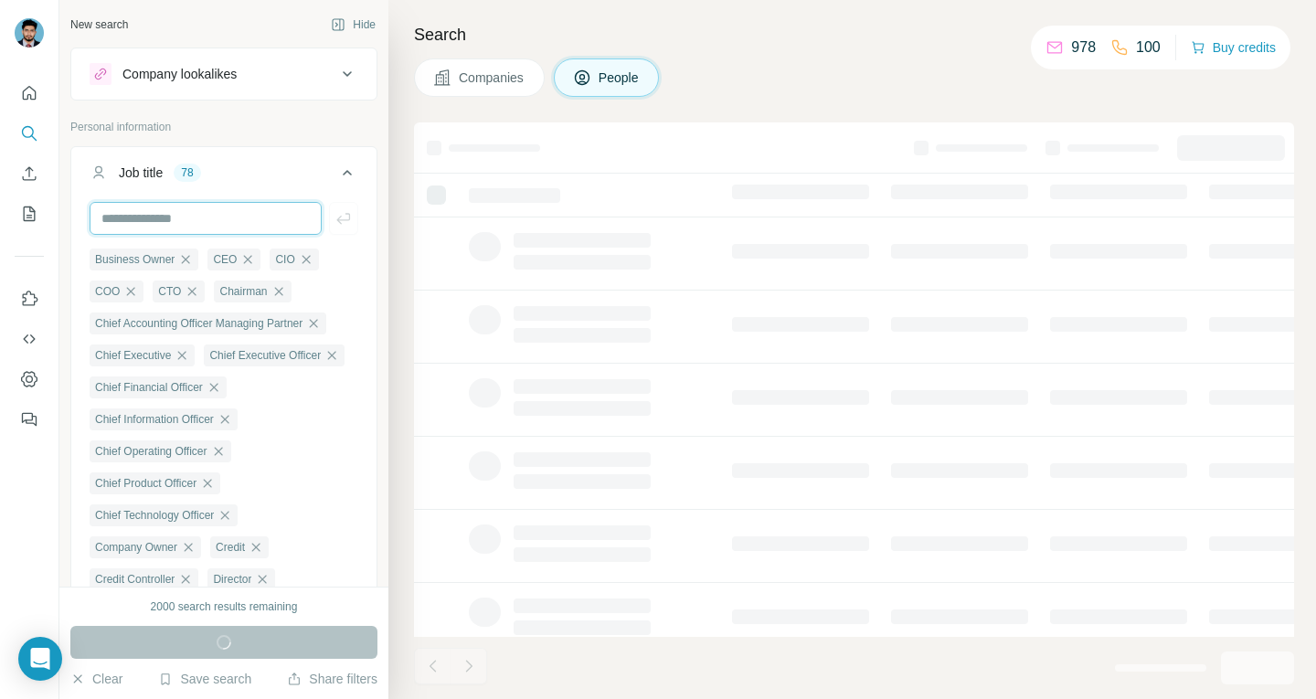
click at [196, 234] on input "text" at bounding box center [206, 218] width 232 height 33
paste input "**********"
type input "**********"
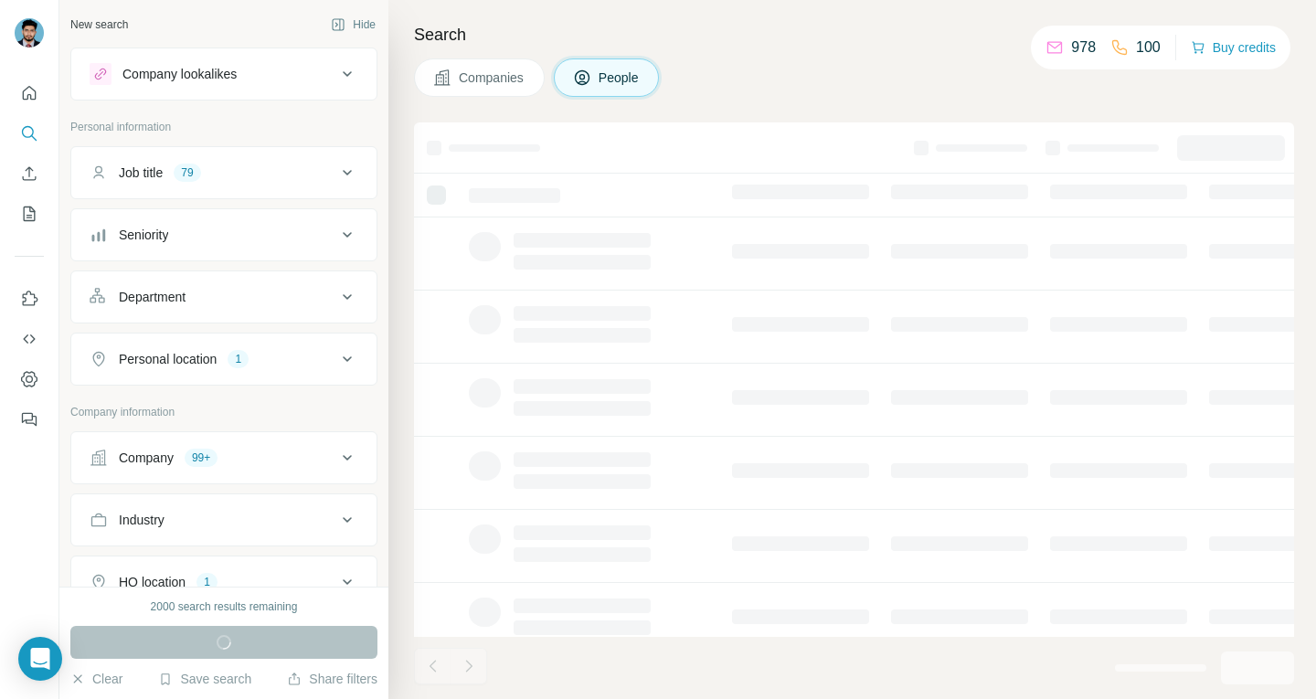
click at [217, 173] on div "Job title 79" at bounding box center [213, 173] width 247 height 18
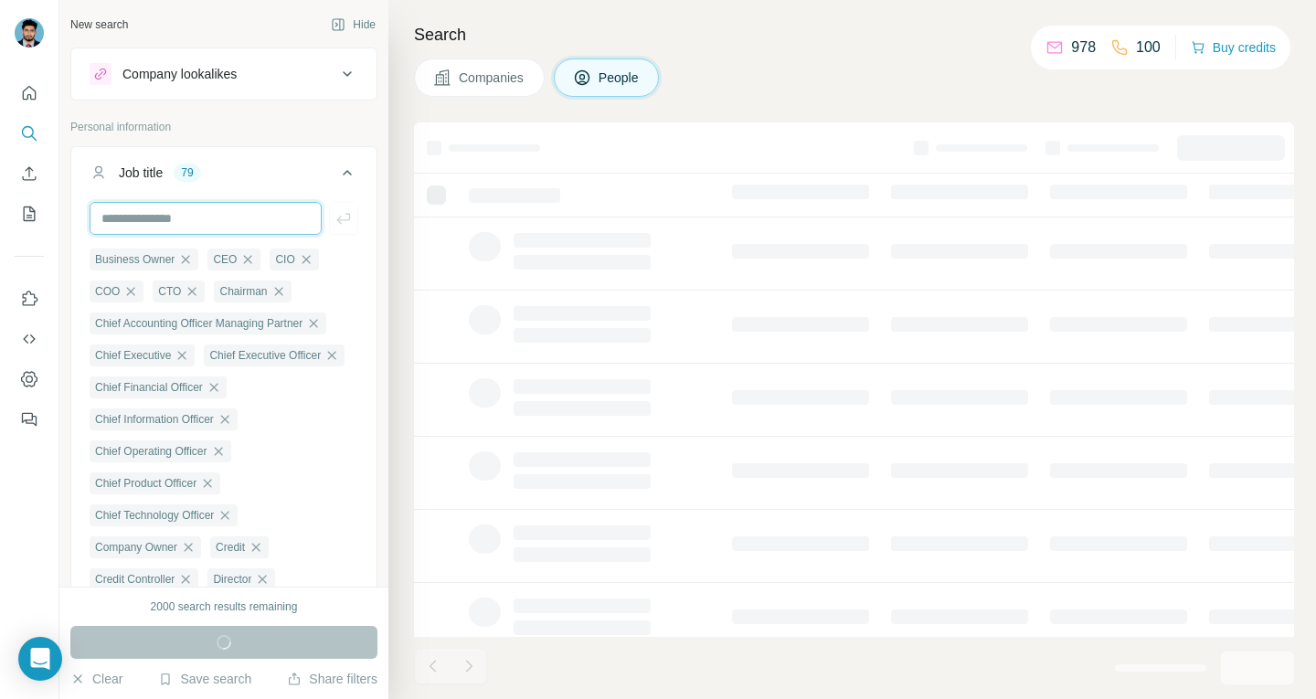
click at [199, 217] on input "text" at bounding box center [206, 218] width 232 height 33
paste input "******"
type input "******"
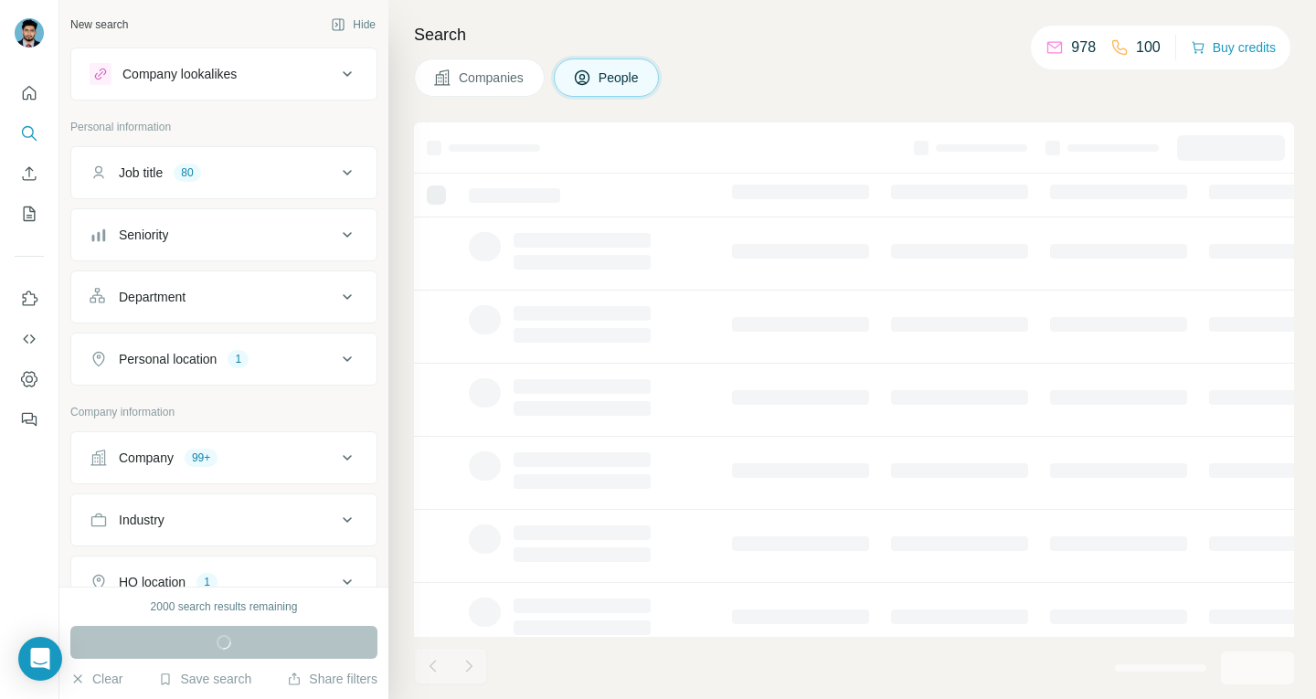
click at [207, 172] on div "Job title 80" at bounding box center [213, 173] width 247 height 18
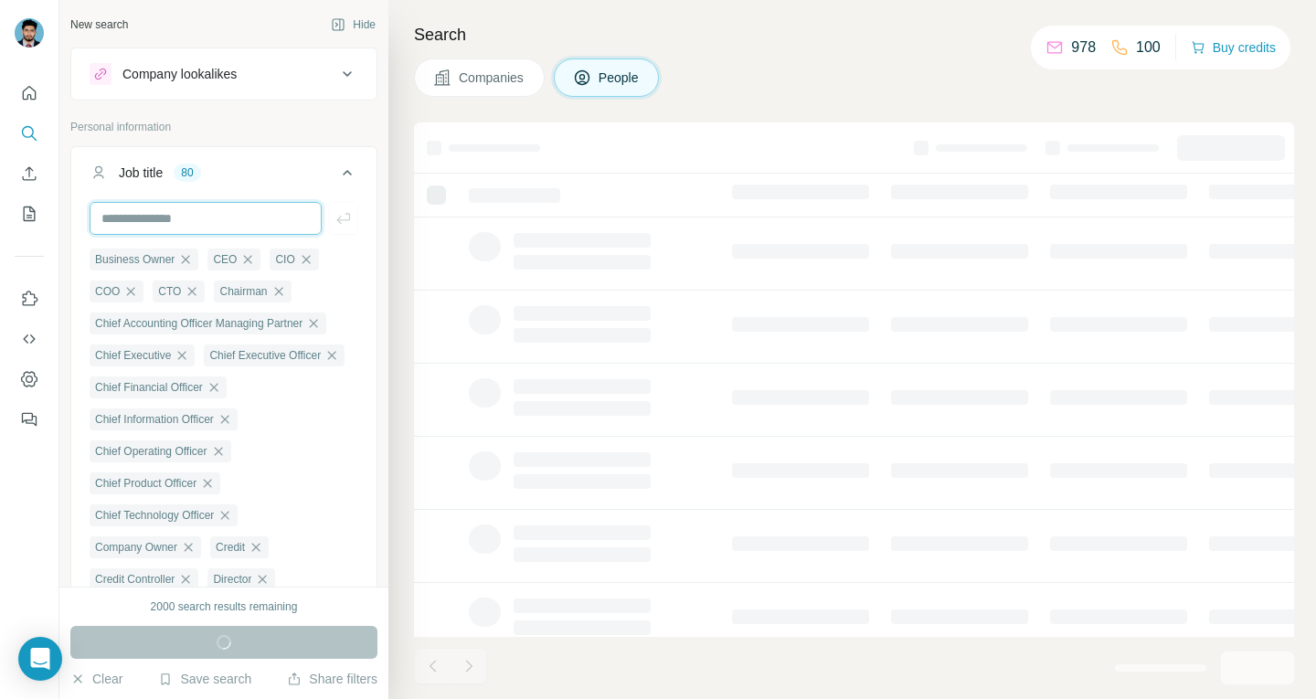
click at [197, 226] on input "text" at bounding box center [206, 218] width 232 height 33
paste input "**********"
type input "**********"
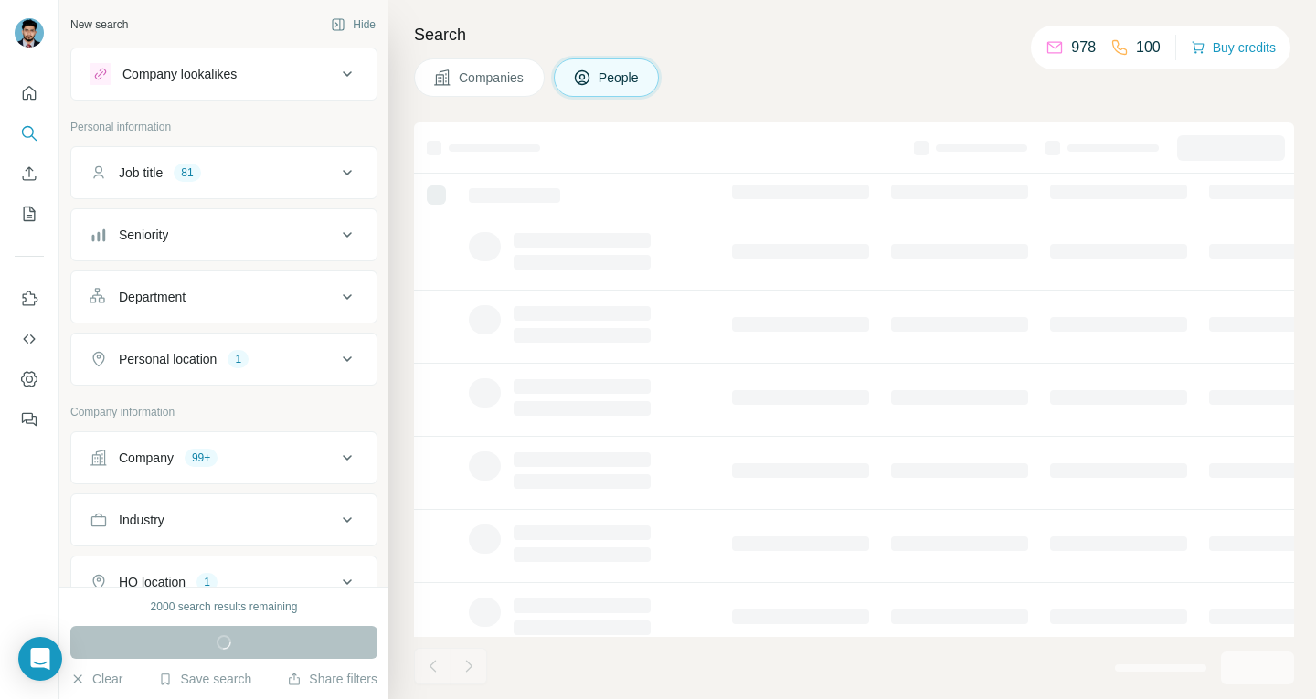
click at [237, 175] on div "Job title 81" at bounding box center [213, 173] width 247 height 18
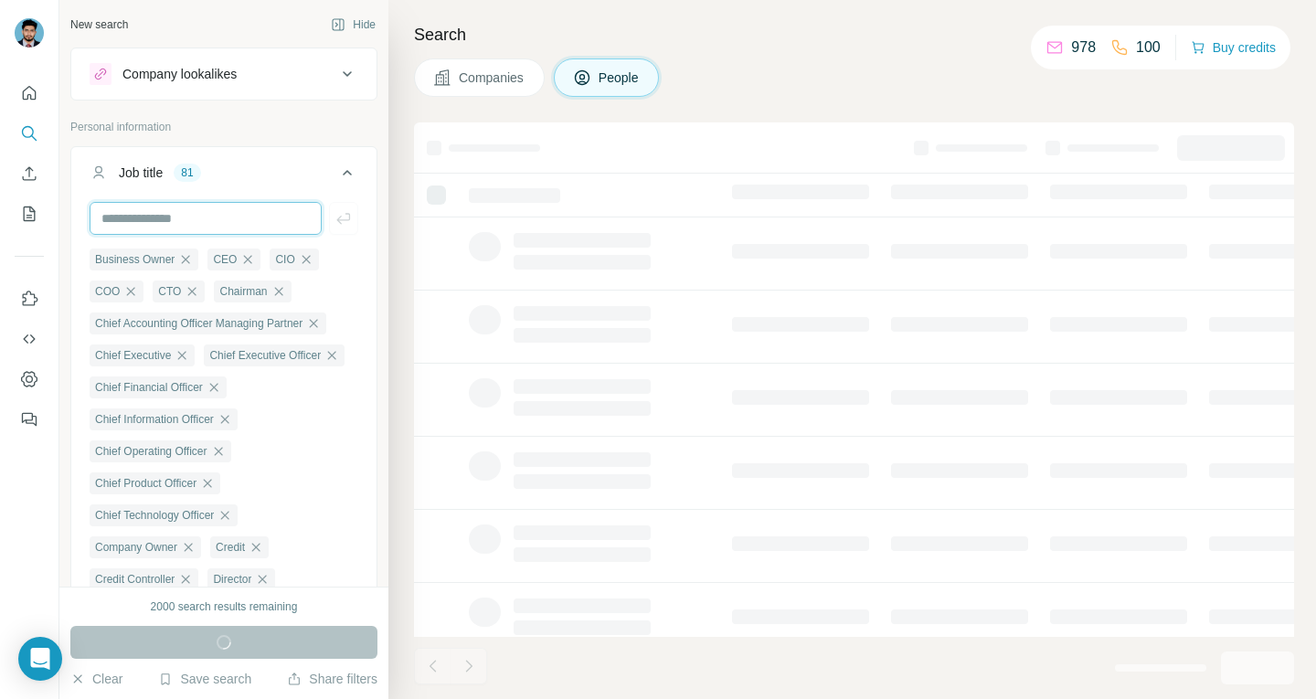
click at [204, 229] on input "text" at bounding box center [206, 218] width 232 height 33
paste input "**********"
type input "**********"
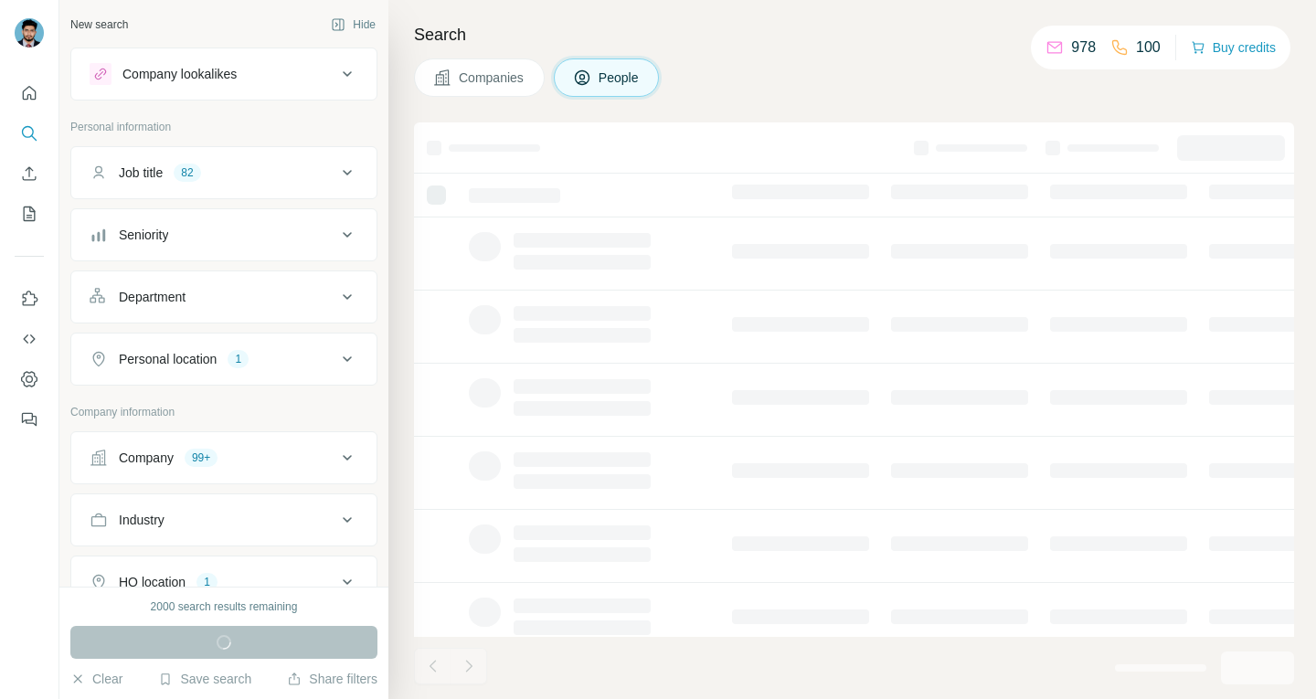
click at [225, 182] on button "Job title 82" at bounding box center [223, 173] width 305 height 44
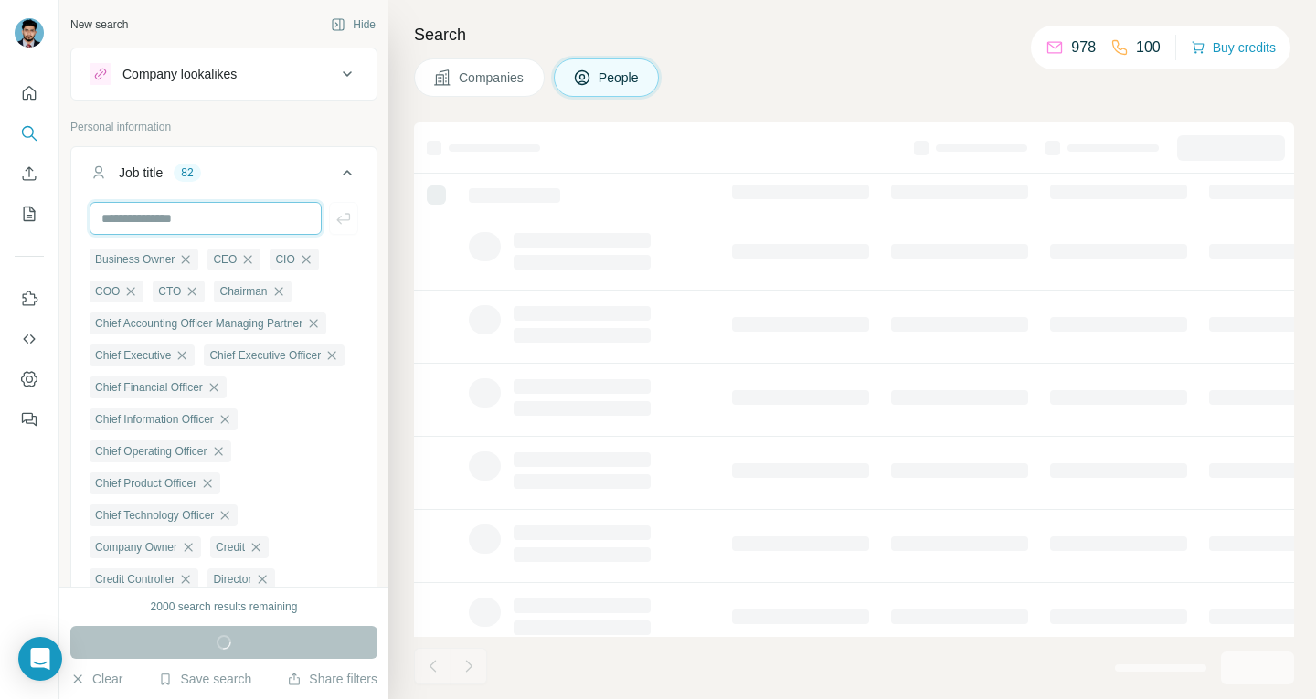
click at [214, 219] on input "text" at bounding box center [206, 218] width 232 height 33
paste input "**********"
type input "**********"
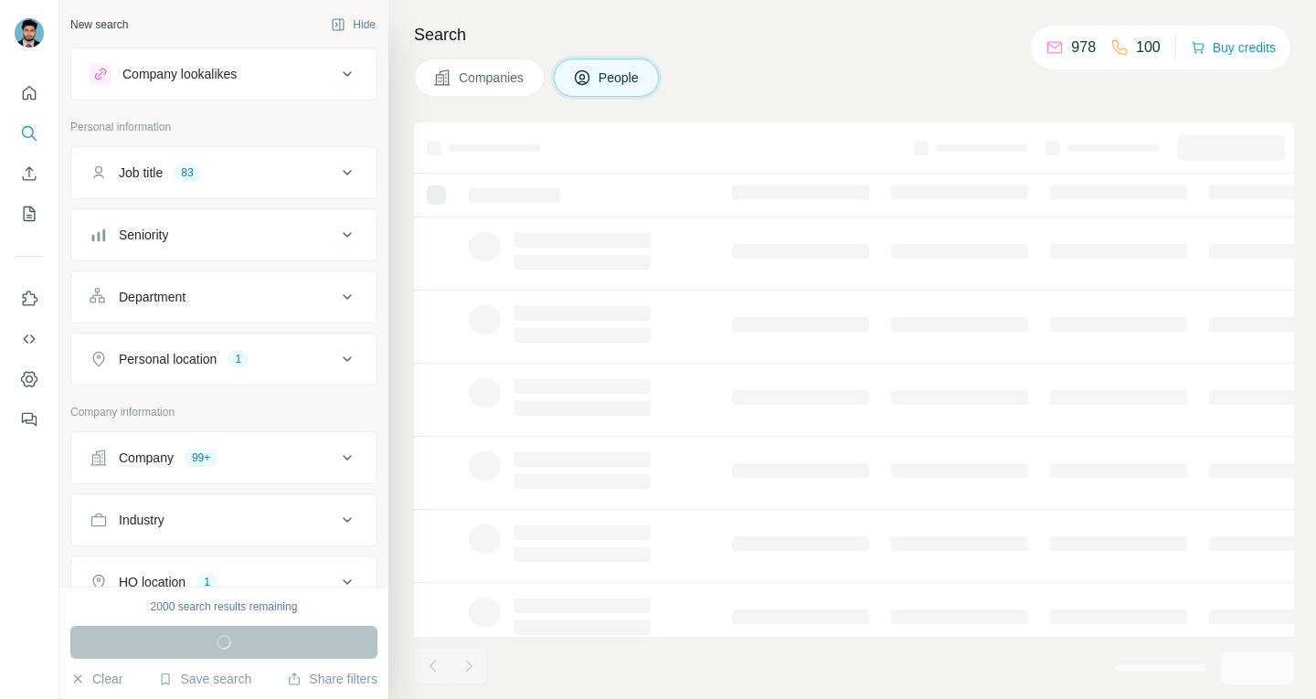
scroll to position [274, 0]
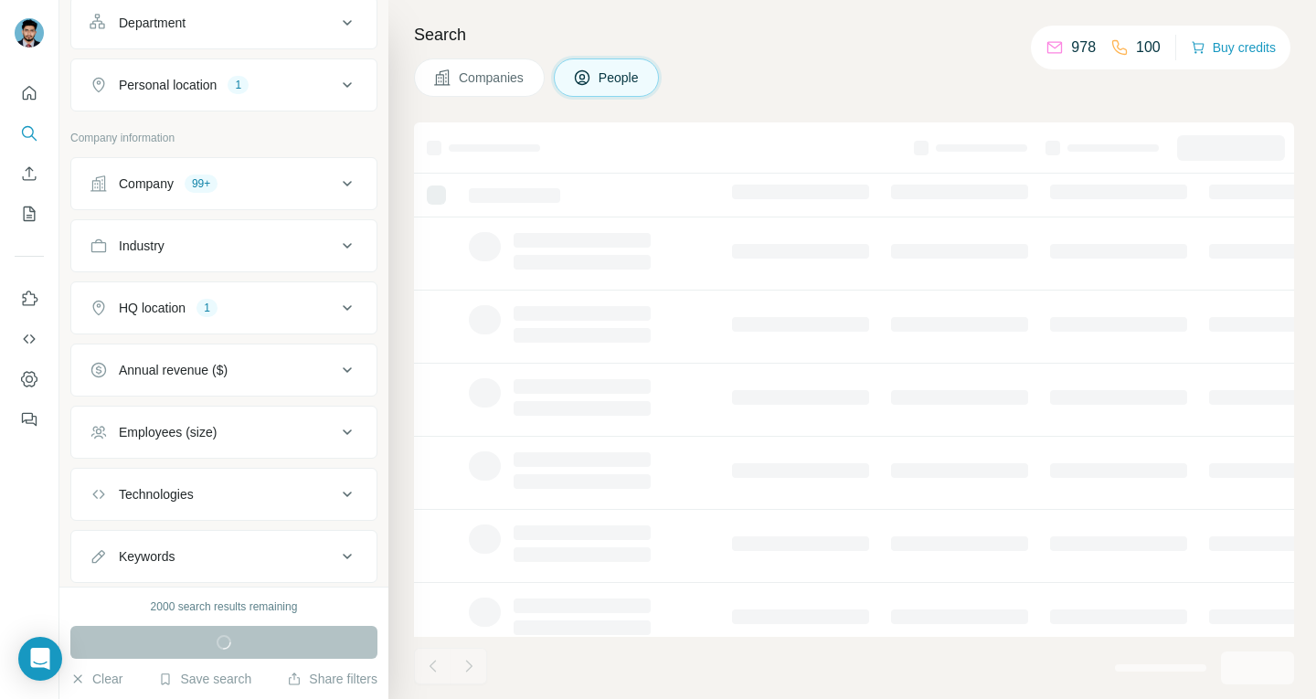
click at [336, 182] on icon at bounding box center [347, 184] width 22 height 22
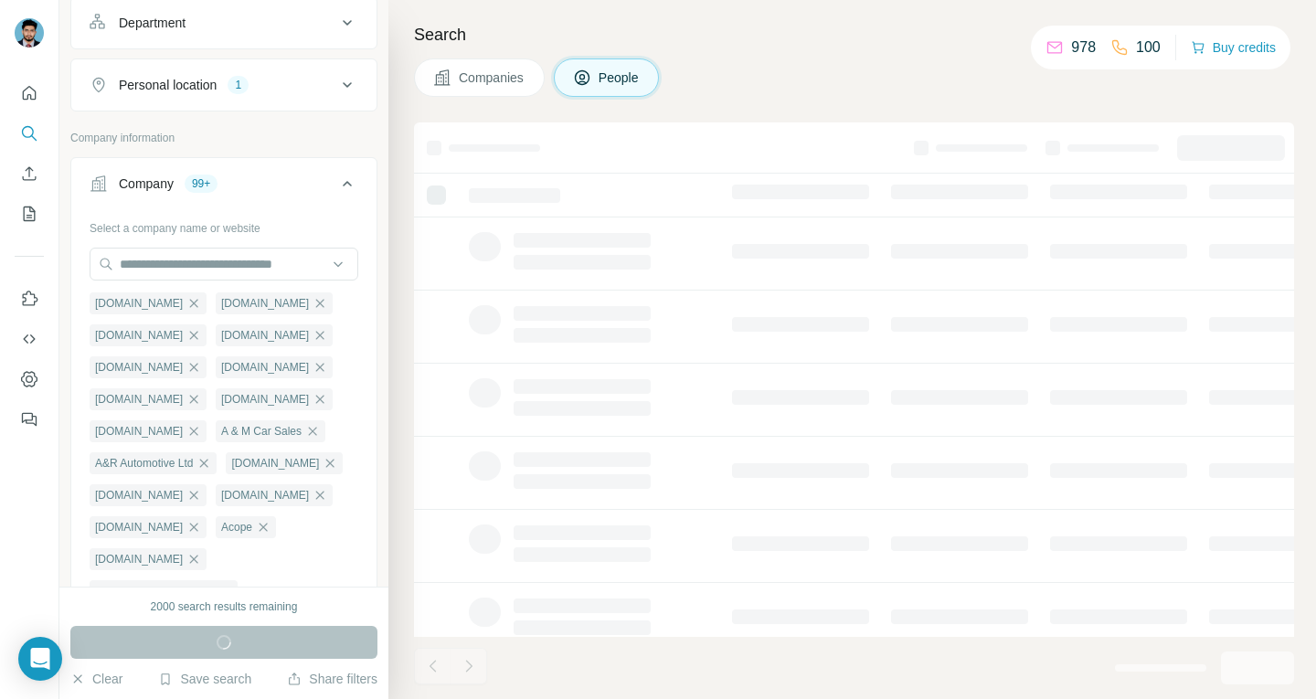
click at [336, 176] on icon at bounding box center [347, 184] width 22 height 22
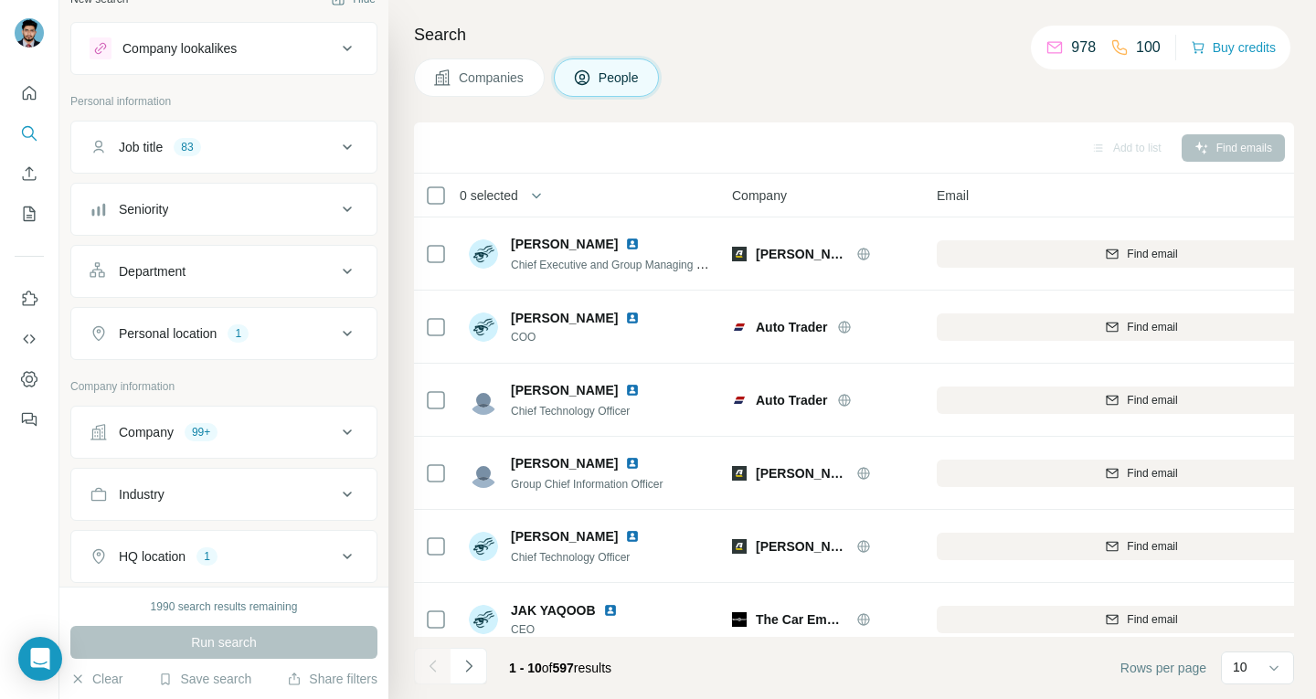
scroll to position [0, 0]
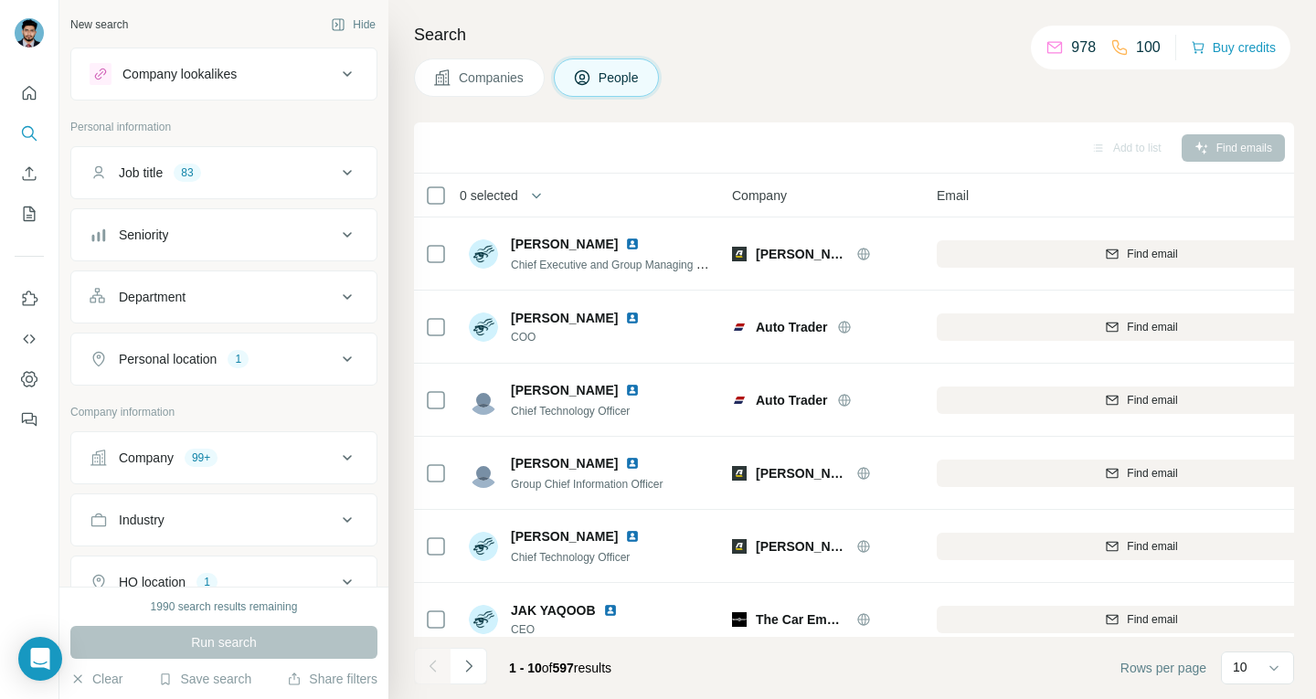
click at [336, 449] on icon at bounding box center [347, 458] width 22 height 22
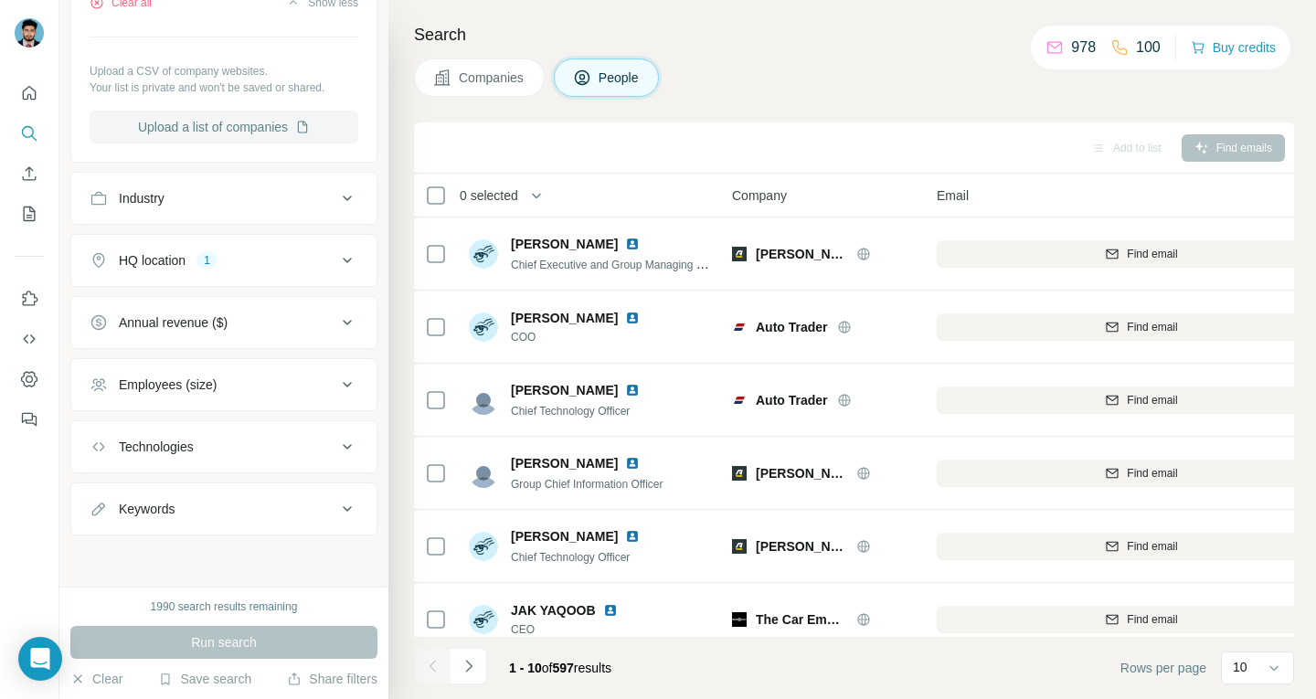
scroll to position [27414, 0]
click at [141, 11] on button "Clear all" at bounding box center [121, 3] width 62 height 16
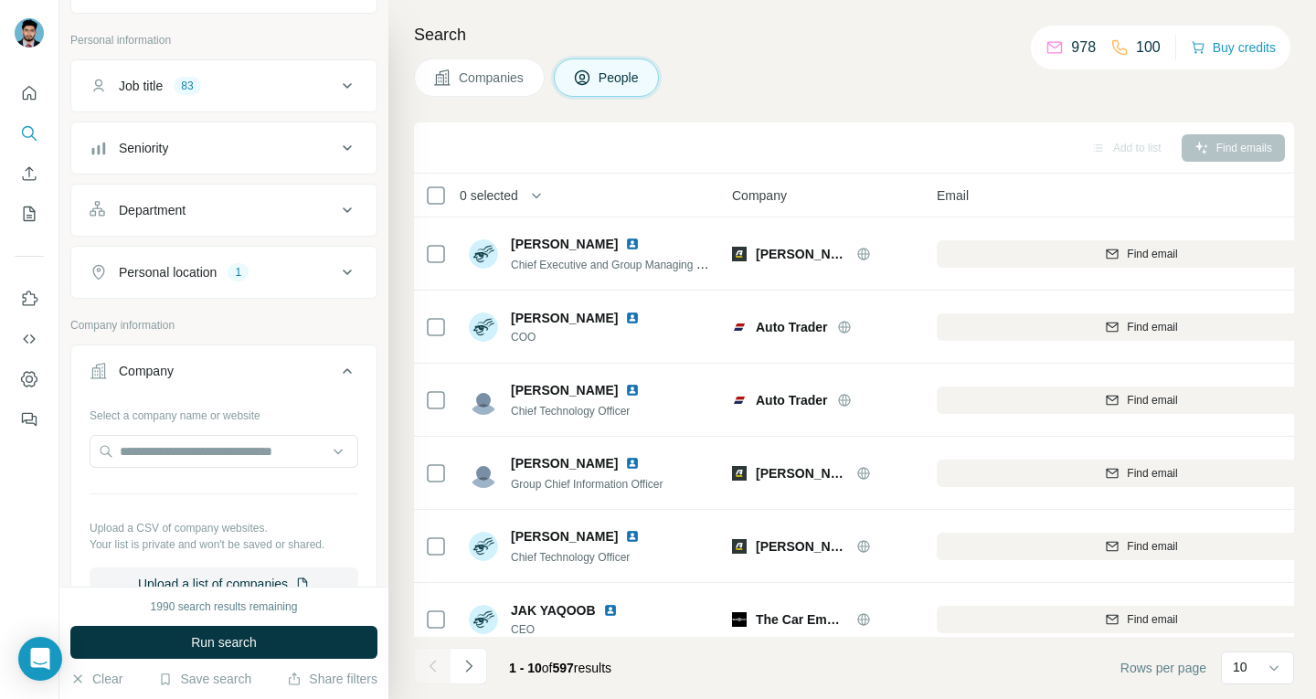
scroll to position [181, 0]
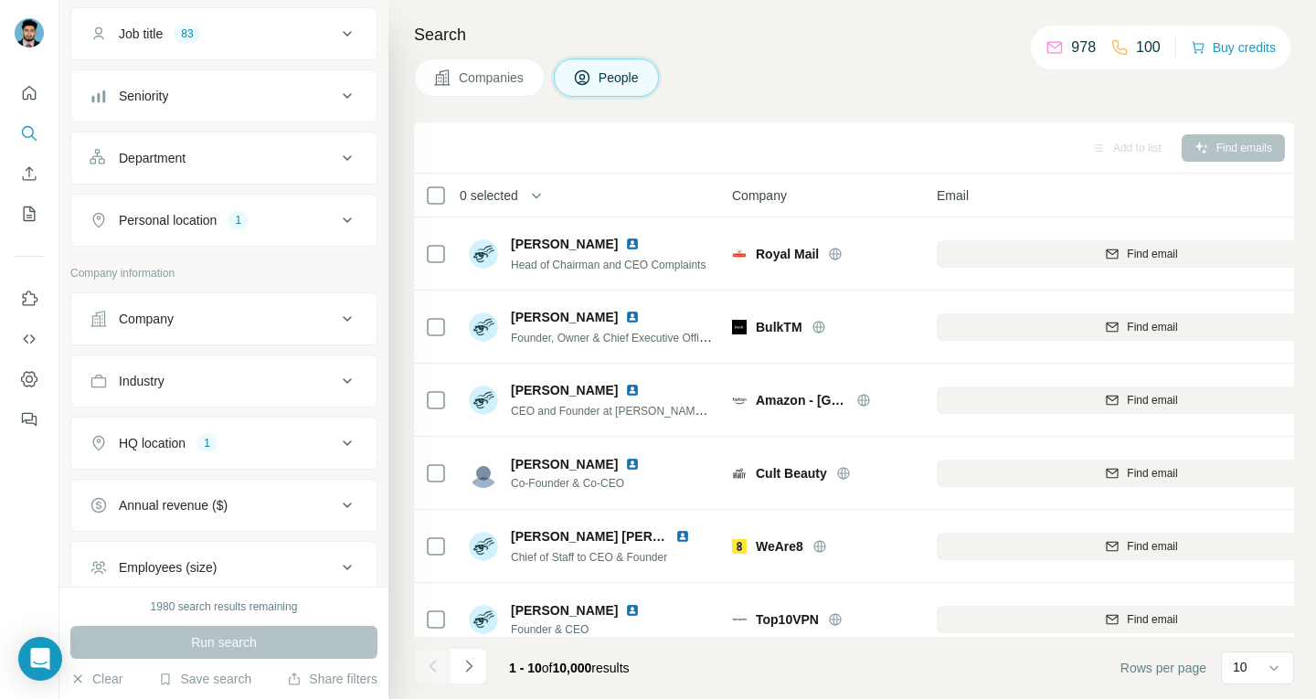
scroll to position [139, 0]
click at [235, 325] on div "Company" at bounding box center [213, 319] width 247 height 18
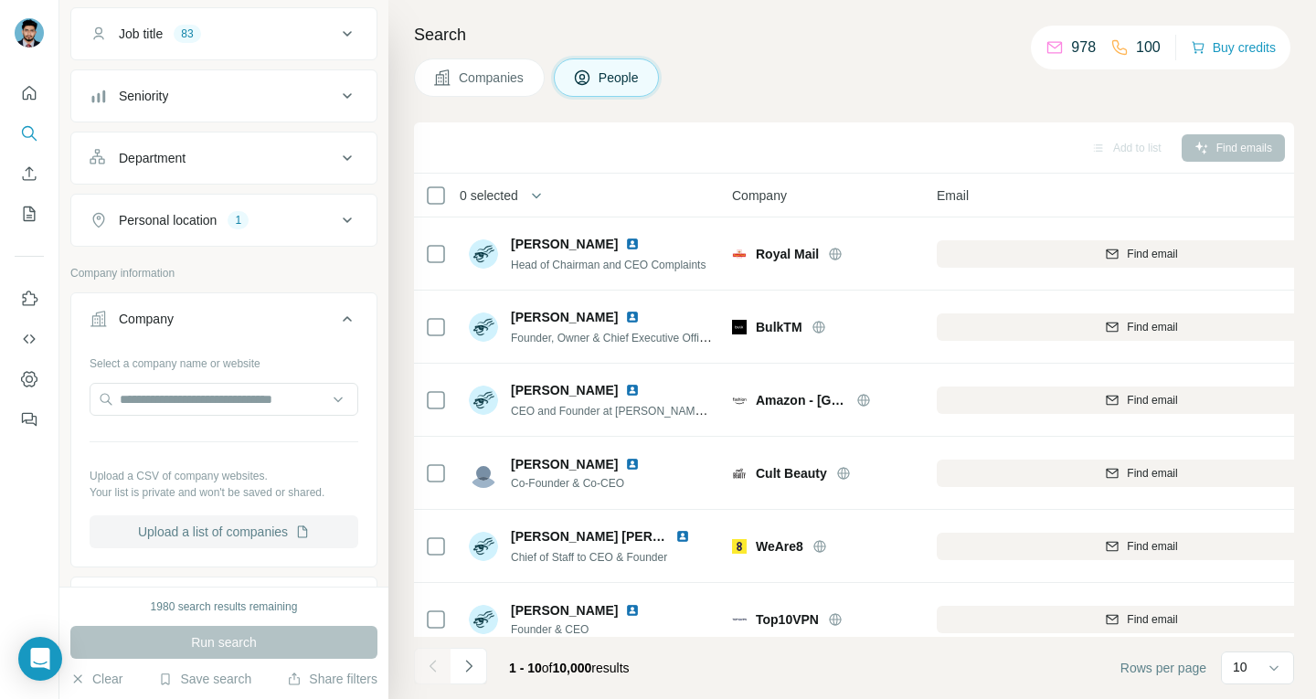
click at [205, 525] on button "Upload a list of companies" at bounding box center [224, 531] width 269 height 33
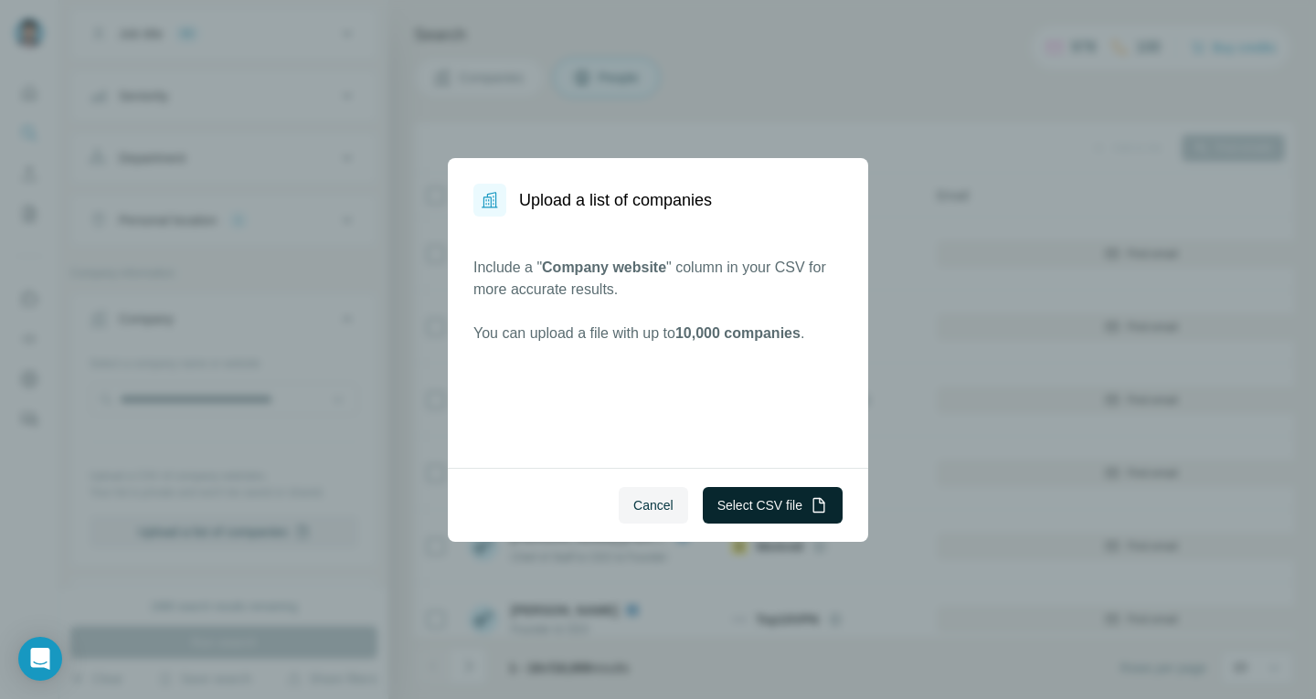
click at [776, 502] on button "Select CSV file" at bounding box center [773, 505] width 140 height 37
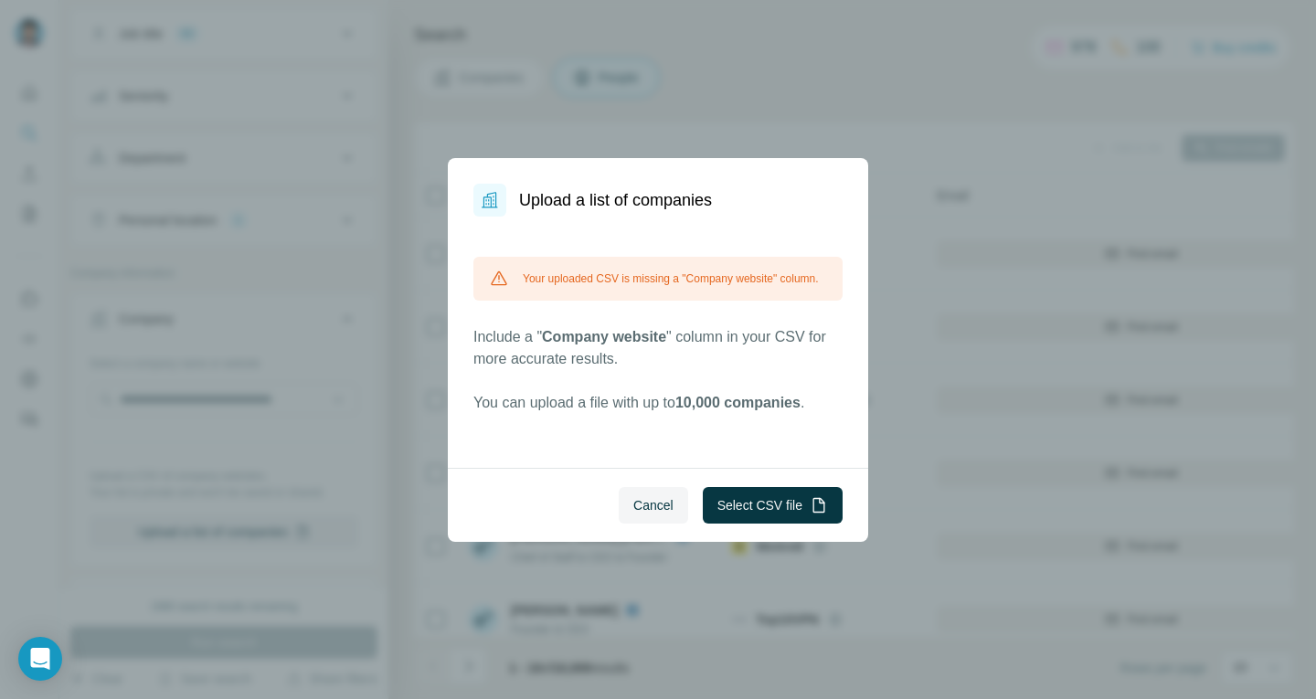
click at [670, 286] on div "Your uploaded CSV is missing a "Company website" column." at bounding box center [657, 279] width 369 height 44
click at [744, 517] on button "Select CSV file" at bounding box center [773, 505] width 140 height 37
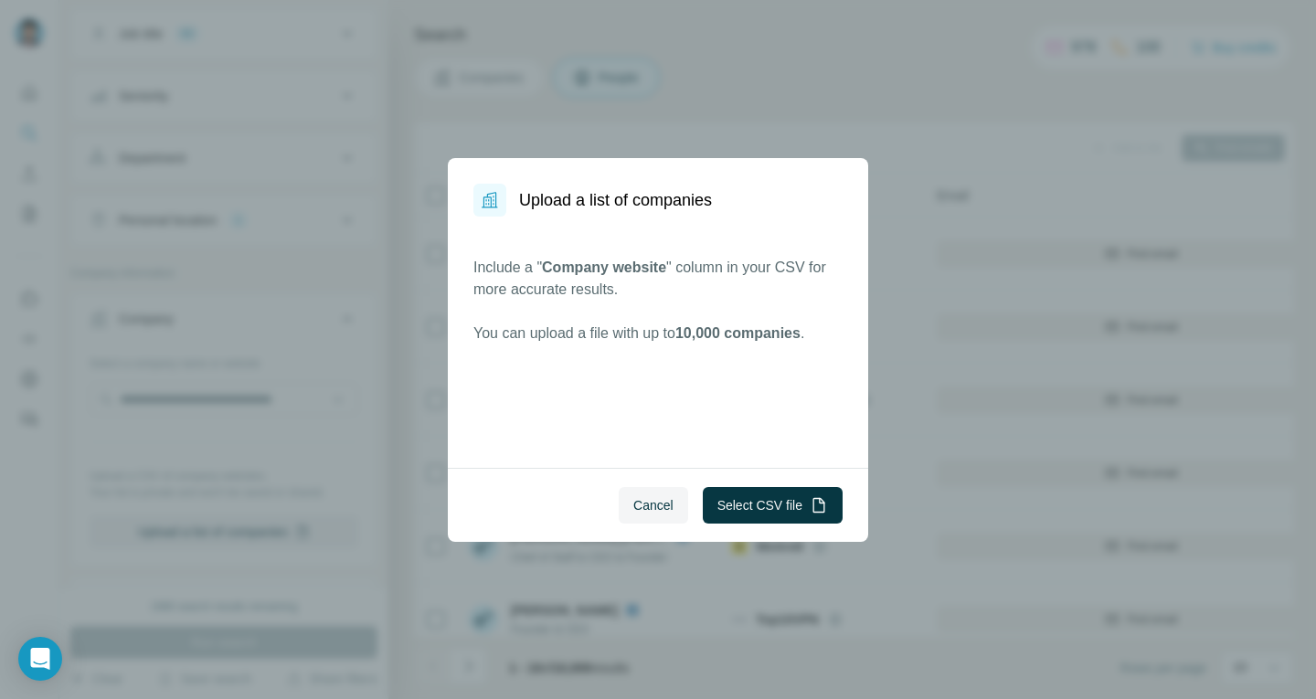
click at [907, 467] on div "Upload a list of companies Include a " Company website " column in your CSV for…" at bounding box center [658, 349] width 1316 height 699
drag, startPoint x: 684, startPoint y: 514, endPoint x: 671, endPoint y: 509, distance: 14.8
click at [684, 511] on div "Cancel Select CSV file" at bounding box center [658, 505] width 420 height 74
click at [655, 506] on span "Cancel" at bounding box center [653, 505] width 40 height 18
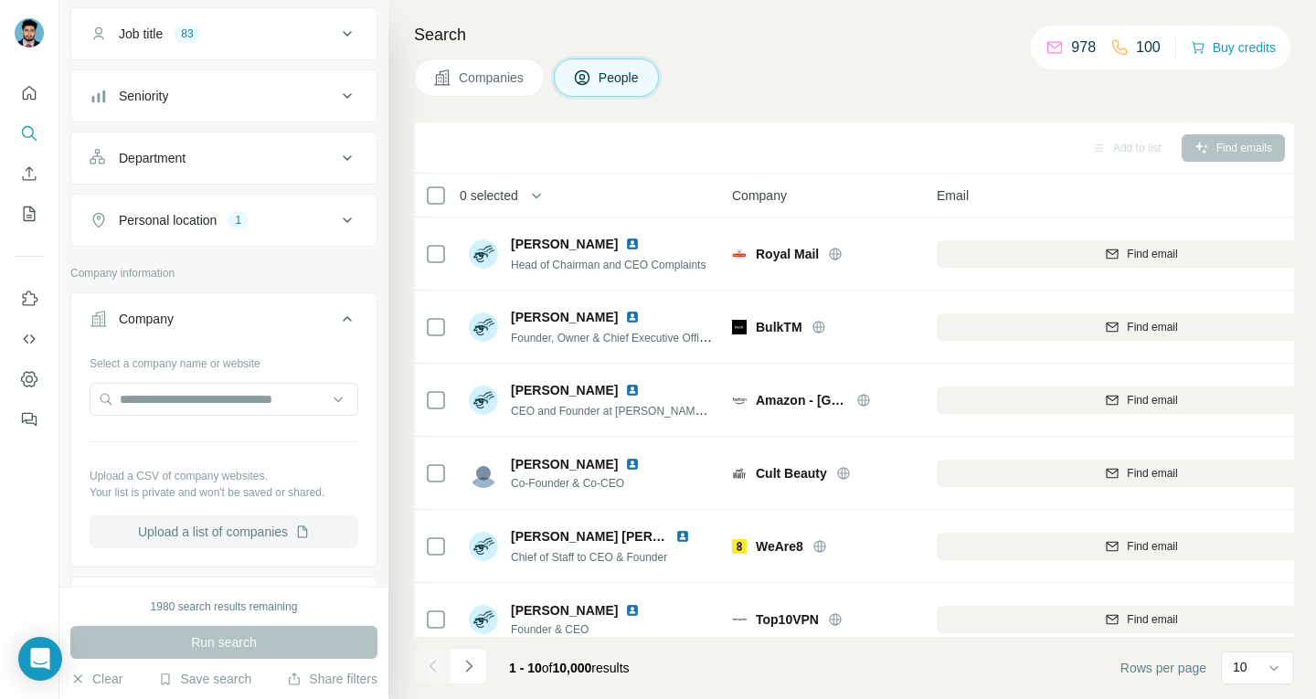
click at [203, 529] on button "Upload a list of companies" at bounding box center [224, 531] width 269 height 33
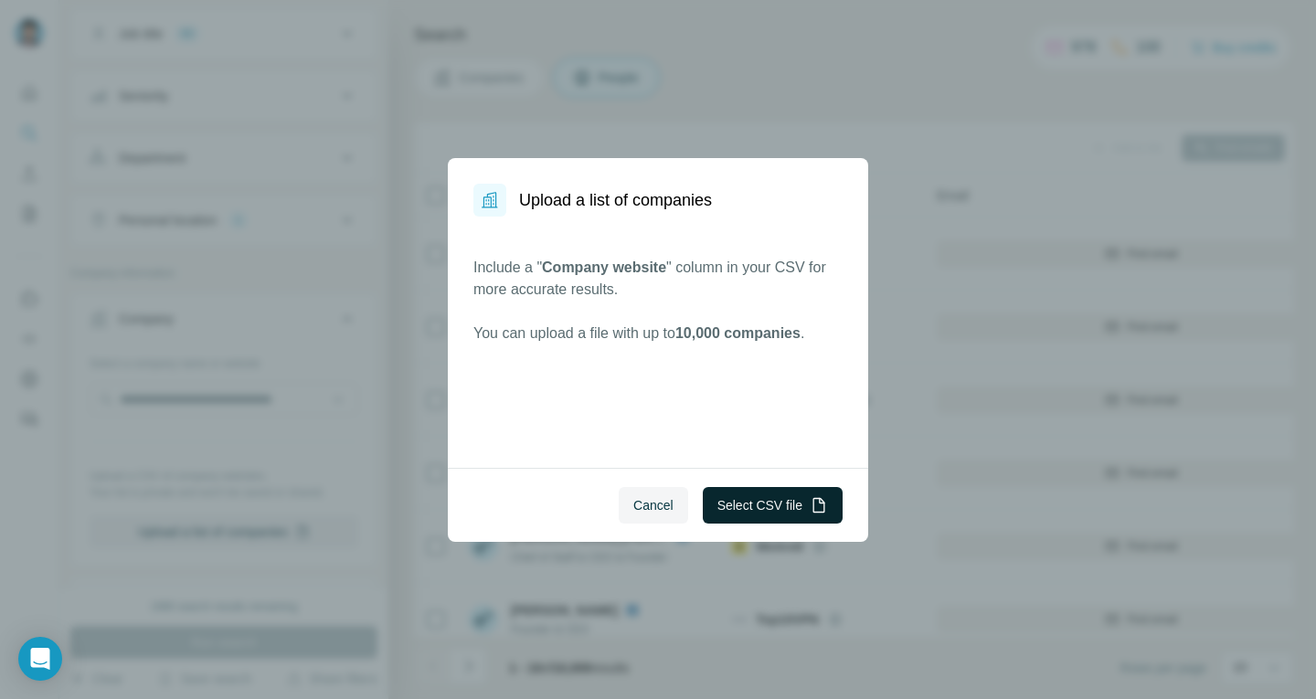
click at [721, 493] on button "Select CSV file" at bounding box center [773, 505] width 140 height 37
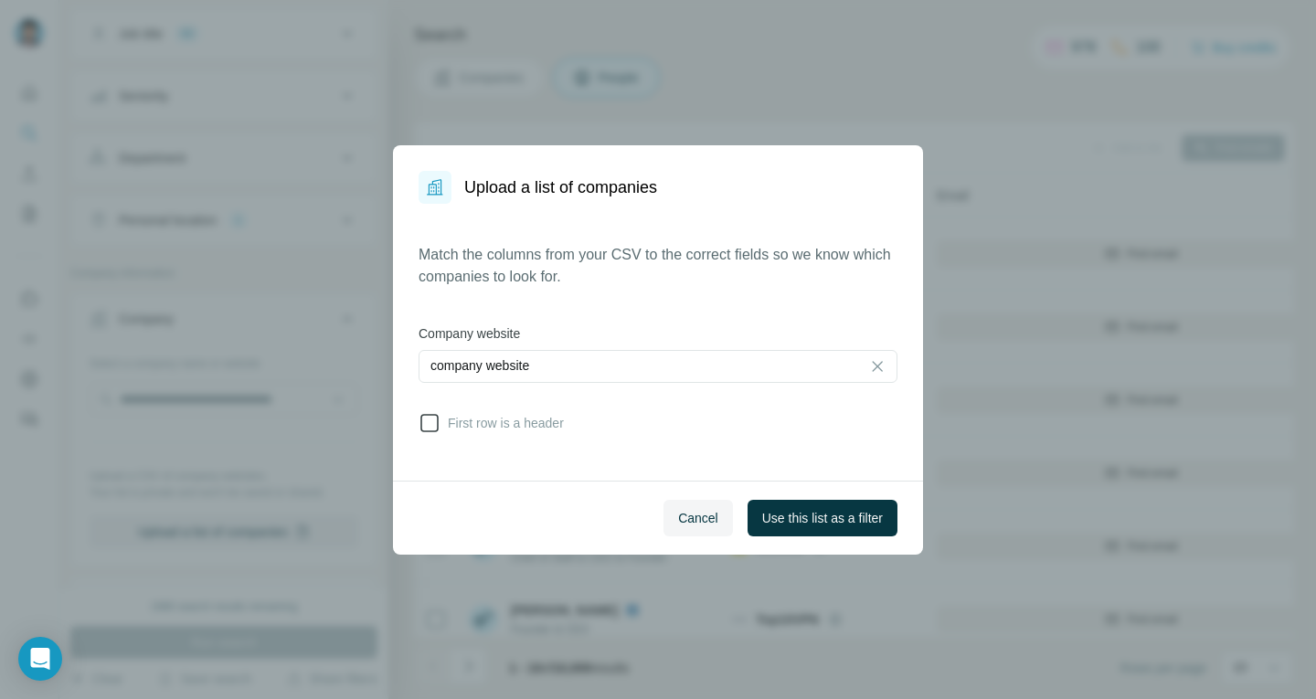
click at [469, 414] on span "First row is a header" at bounding box center [501, 423] width 123 height 18
click at [766, 509] on span "Use this list as a filter" at bounding box center [822, 518] width 121 height 18
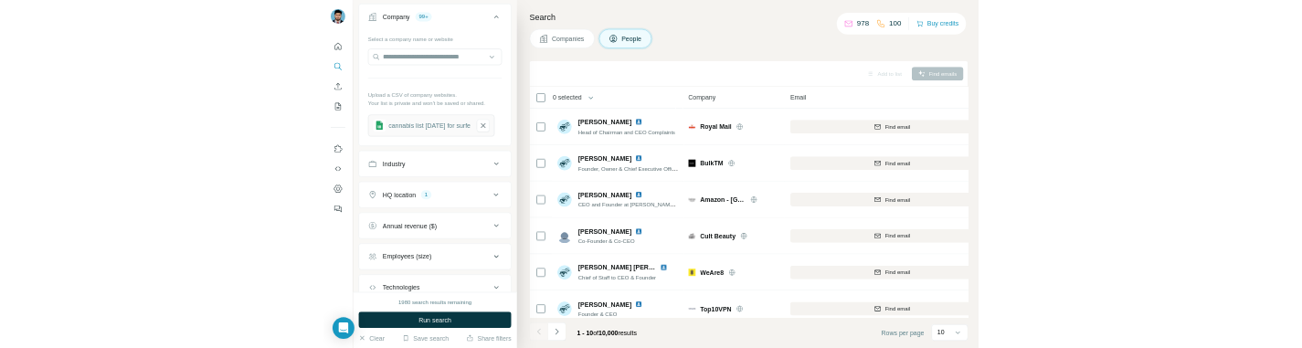
scroll to position [555, 0]
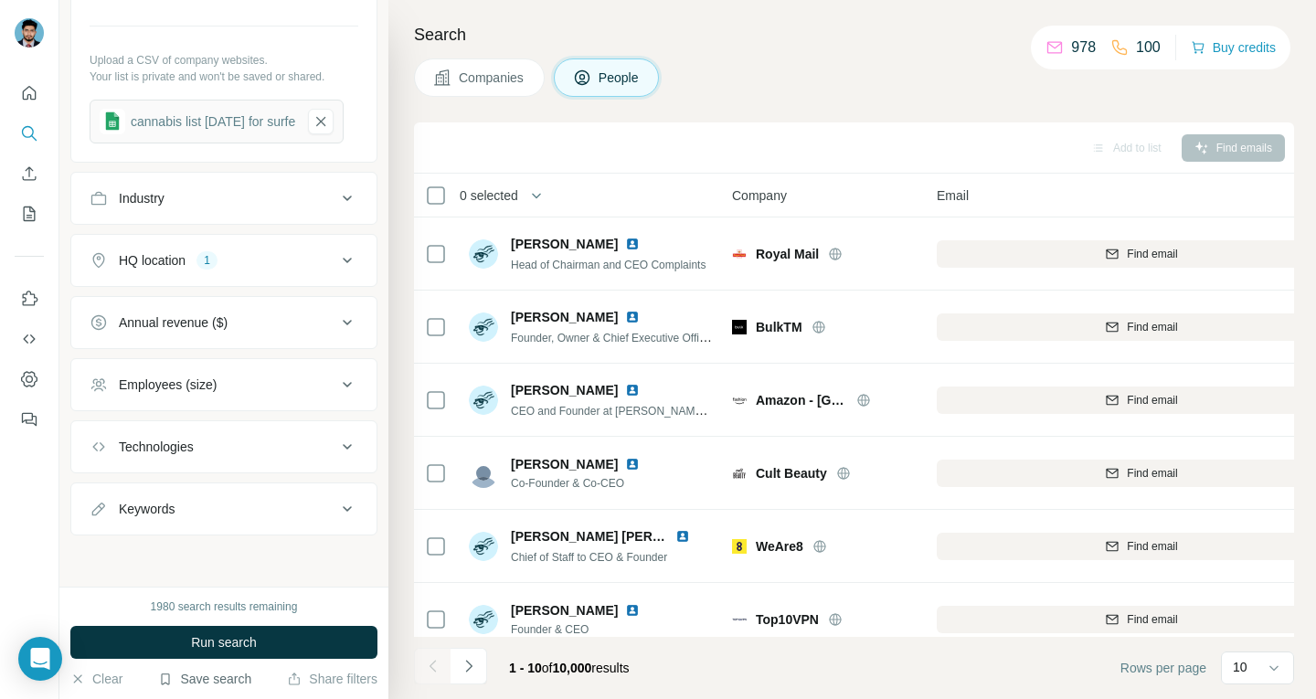
click at [220, 680] on button "Save search" at bounding box center [204, 679] width 93 height 18
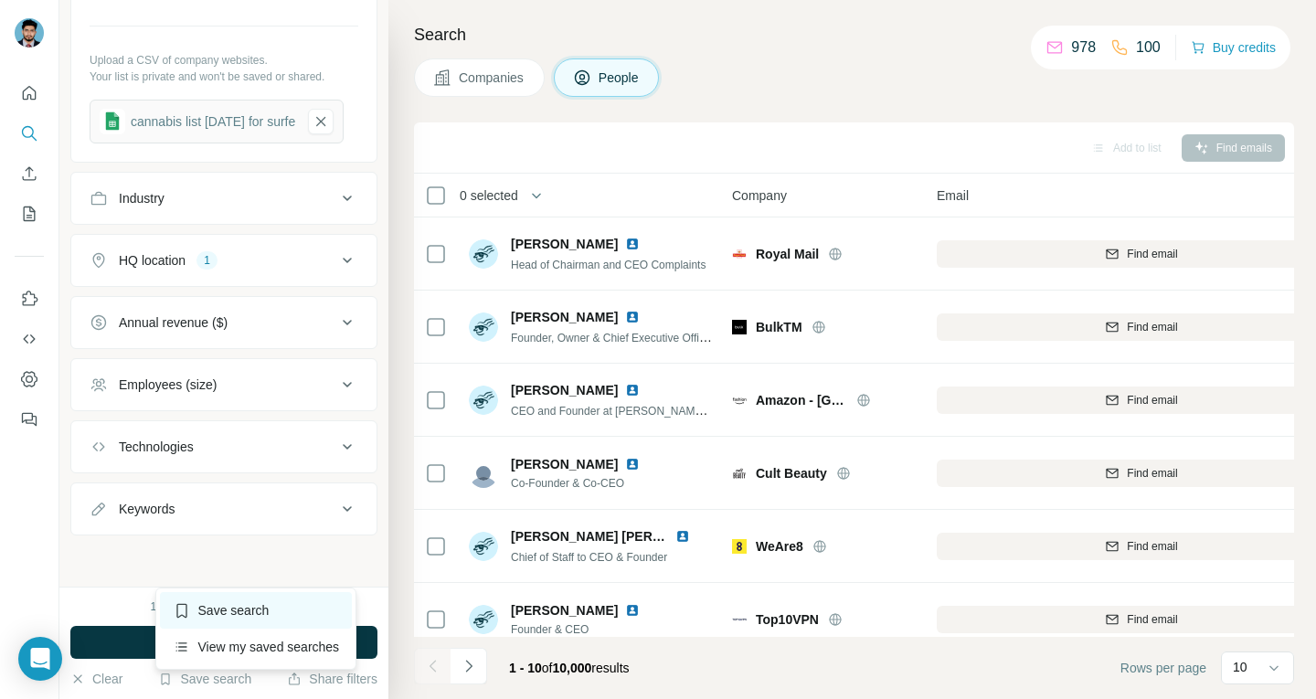
click at [238, 608] on div "Save search" at bounding box center [256, 610] width 193 height 37
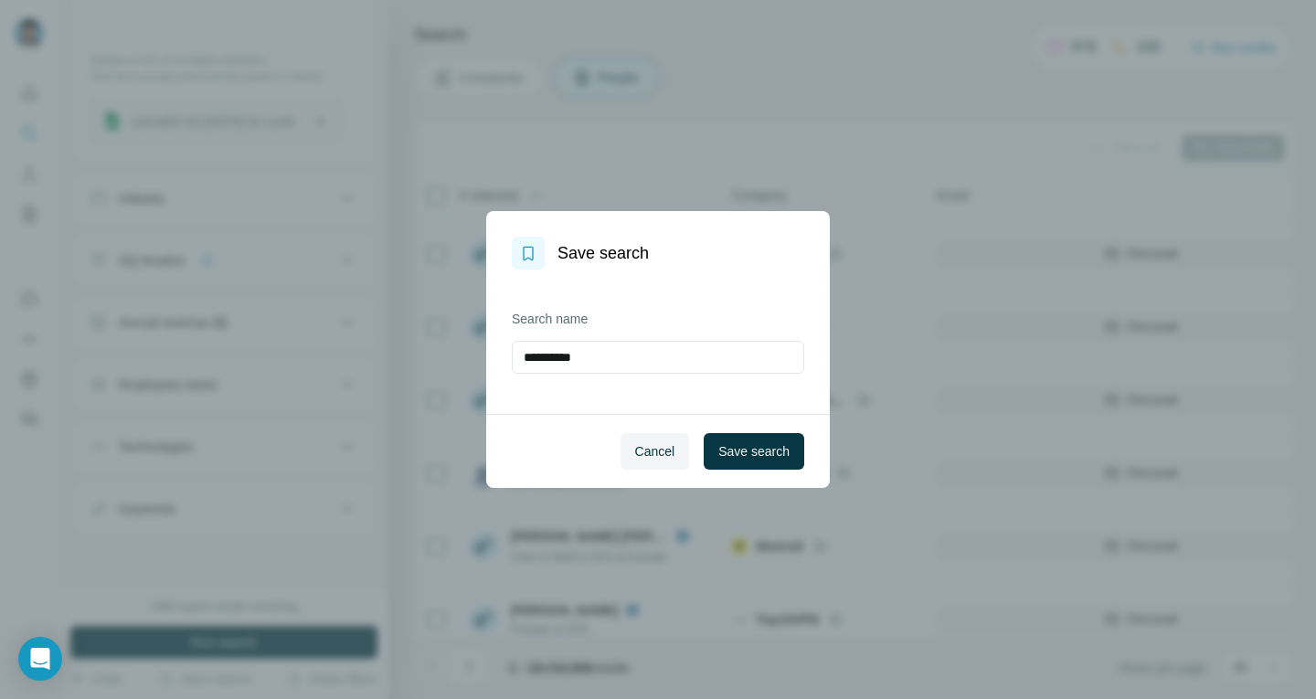
drag, startPoint x: 624, startPoint y: 362, endPoint x: 487, endPoint y: 362, distance: 137.0
click at [487, 362] on div "**********" at bounding box center [658, 342] width 344 height 144
type input "**********"
click at [724, 439] on button "Save search" at bounding box center [753, 451] width 100 height 37
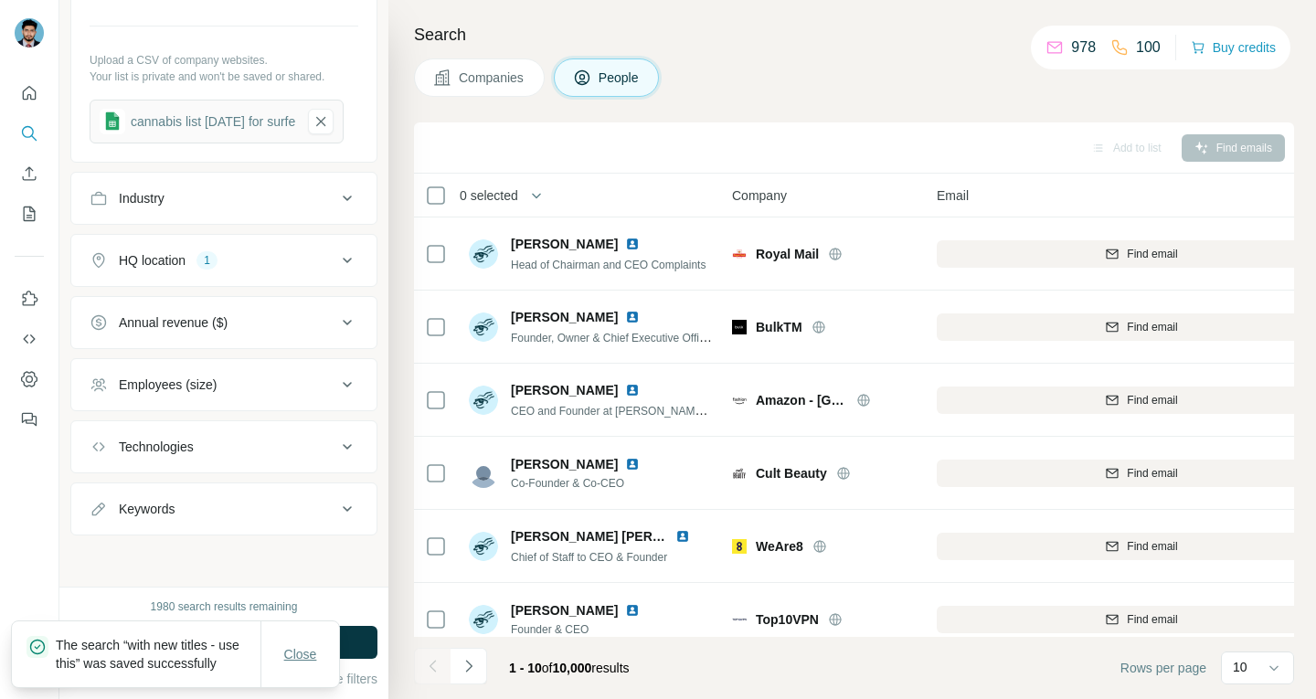
click at [307, 645] on span "Close" at bounding box center [300, 654] width 33 height 18
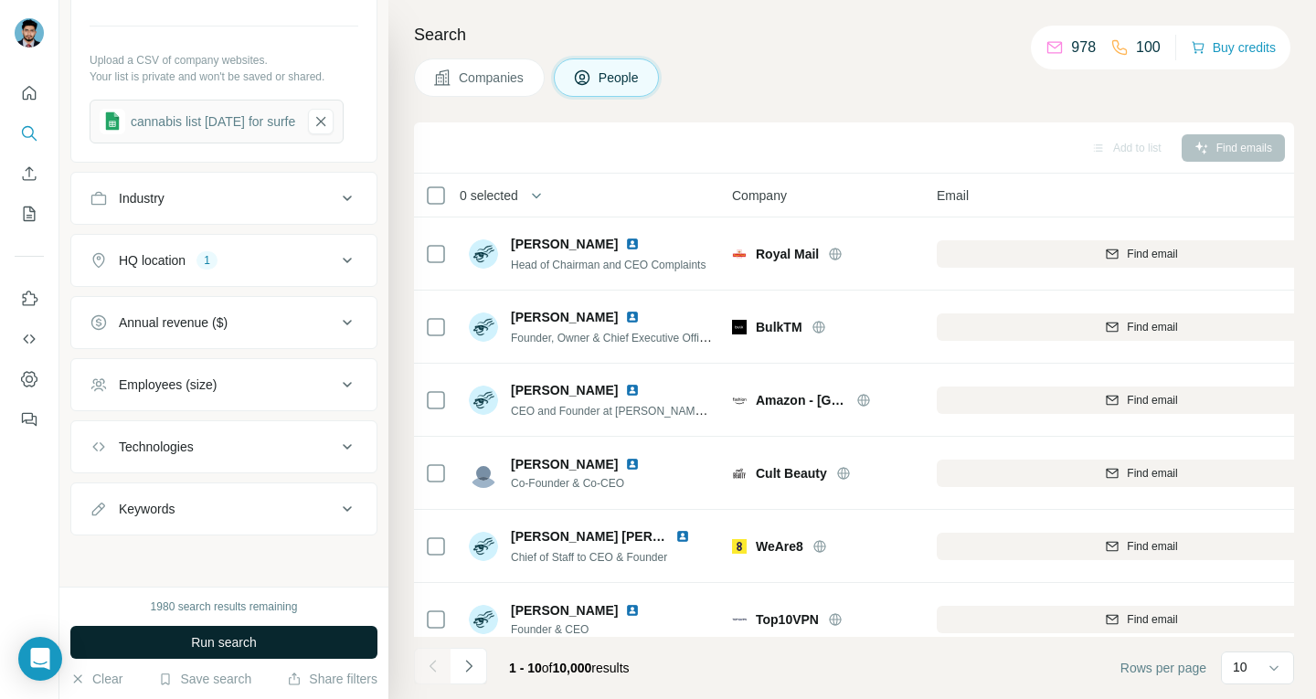
click at [254, 639] on span "Run search" at bounding box center [224, 642] width 66 height 18
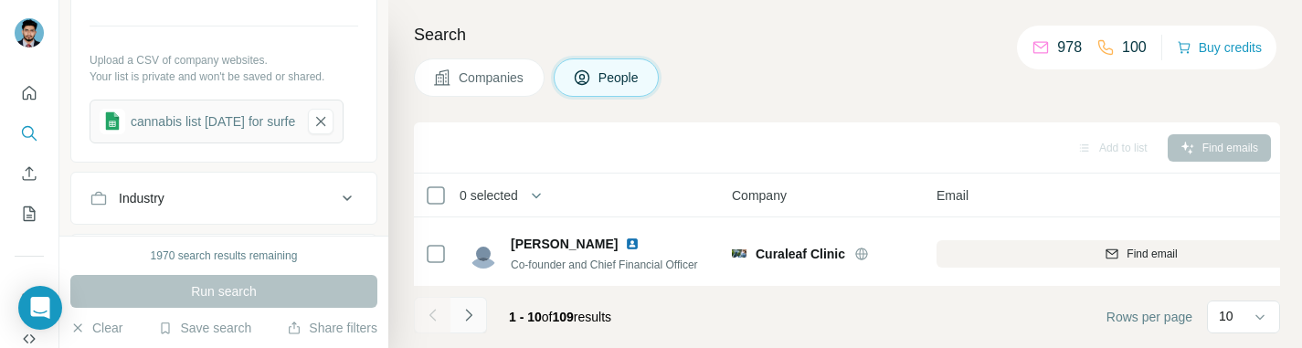
click at [480, 312] on button "Navigate to next page" at bounding box center [468, 315] width 37 height 37
click at [466, 317] on icon "Navigate to next page" at bounding box center [469, 315] width 18 height 18
